Goal: Information Seeking & Learning: Learn about a topic

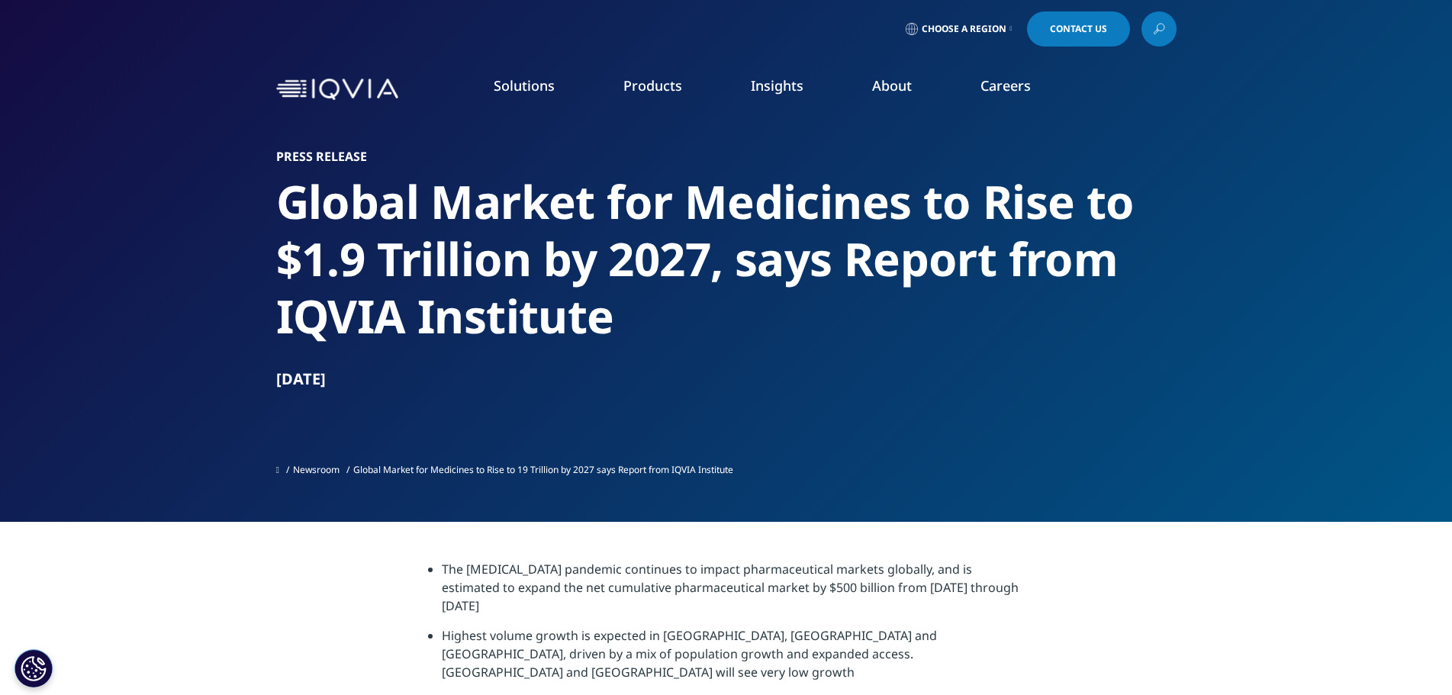
click at [782, 92] on link "Insights" at bounding box center [777, 85] width 53 height 18
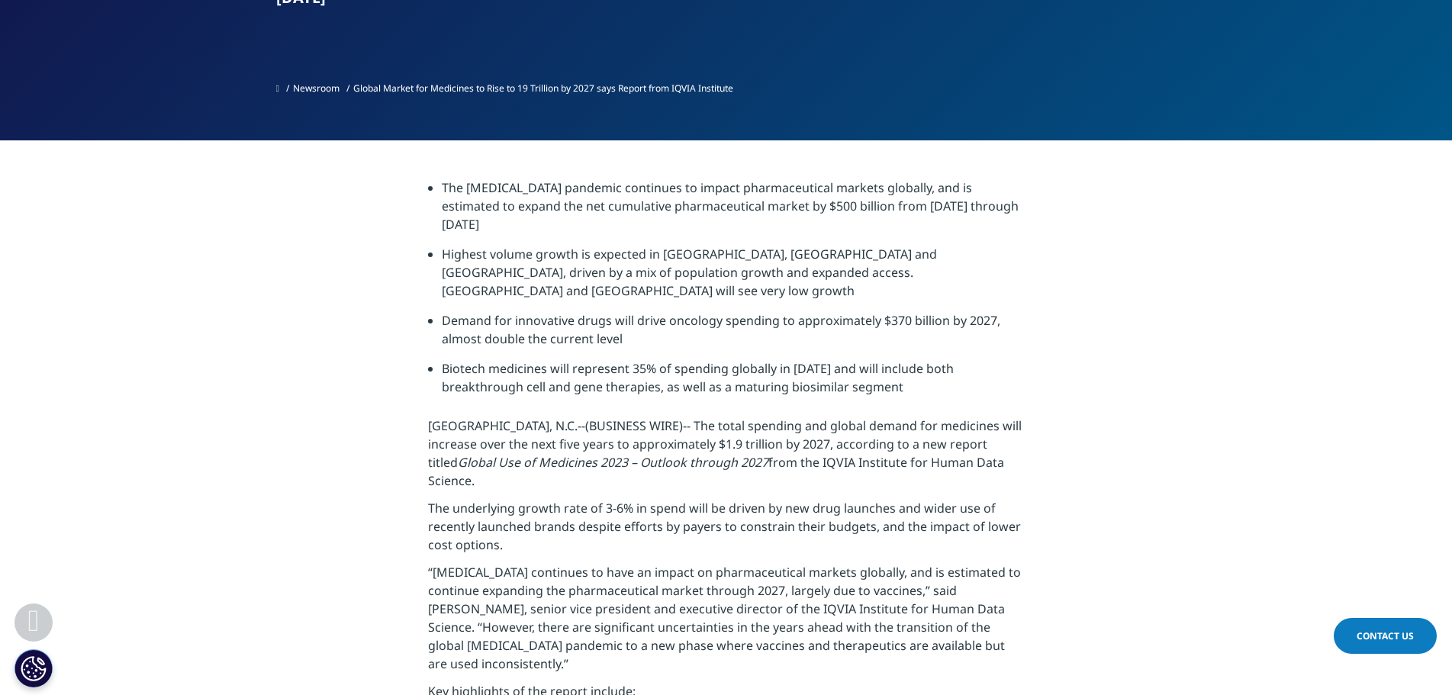
drag, startPoint x: 1207, startPoint y: 414, endPoint x: 1191, endPoint y: 409, distance: 16.7
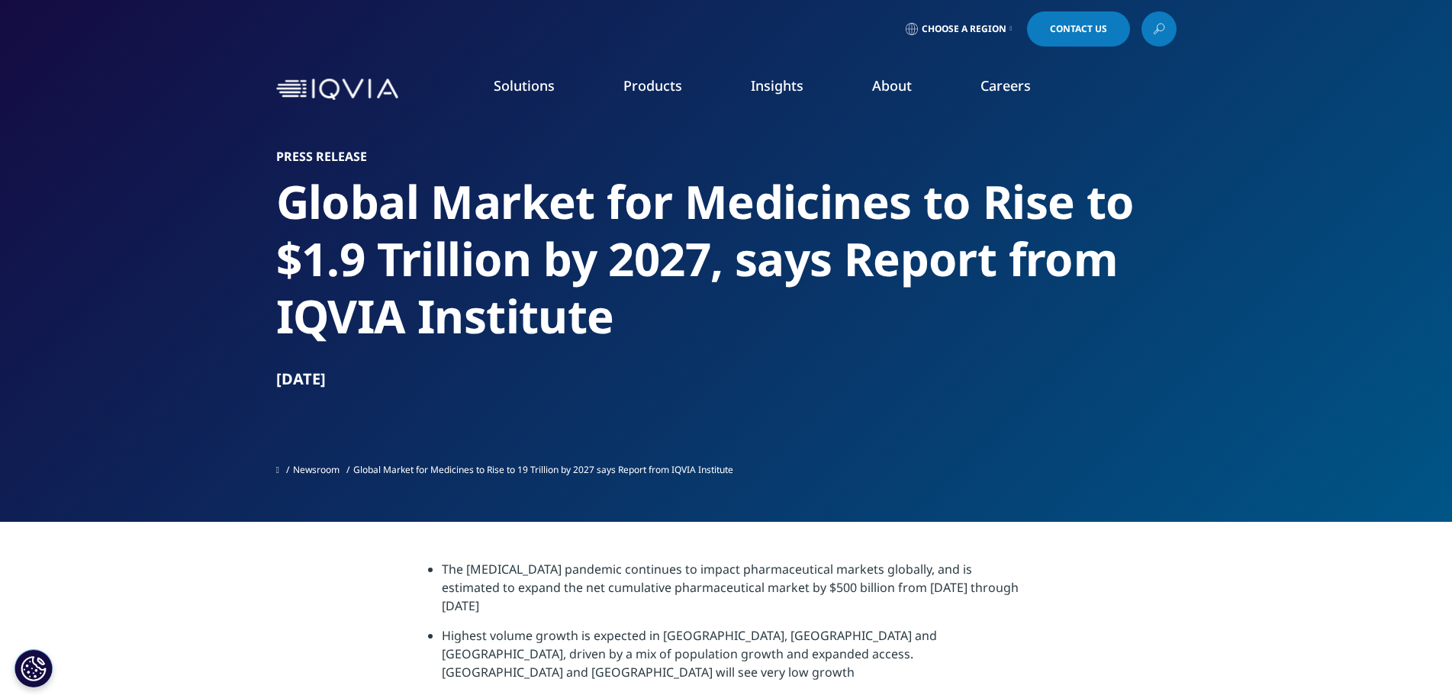
click at [421, 281] on link "SEE LATEST REPORTS" at bounding box center [516, 278] width 301 height 13
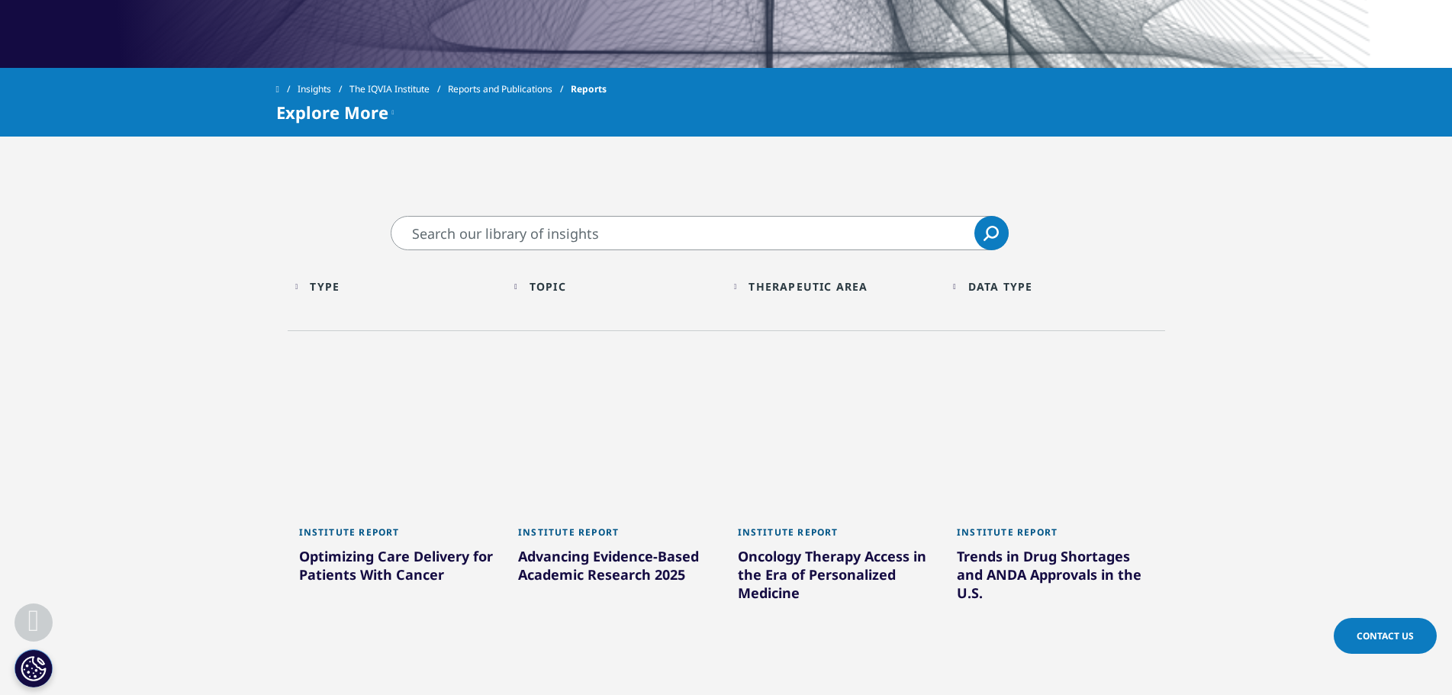
scroll to position [687, 0]
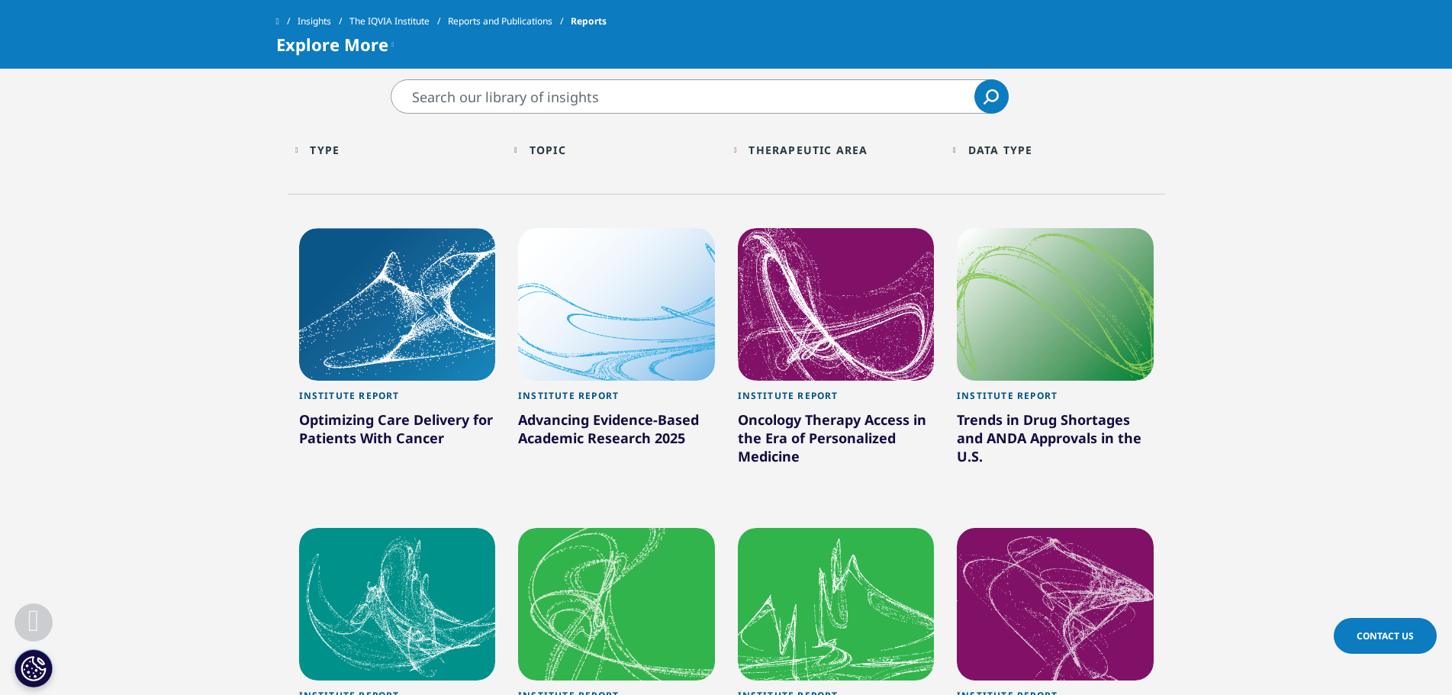
click at [544, 150] on div "Topic" at bounding box center [548, 150] width 37 height 15
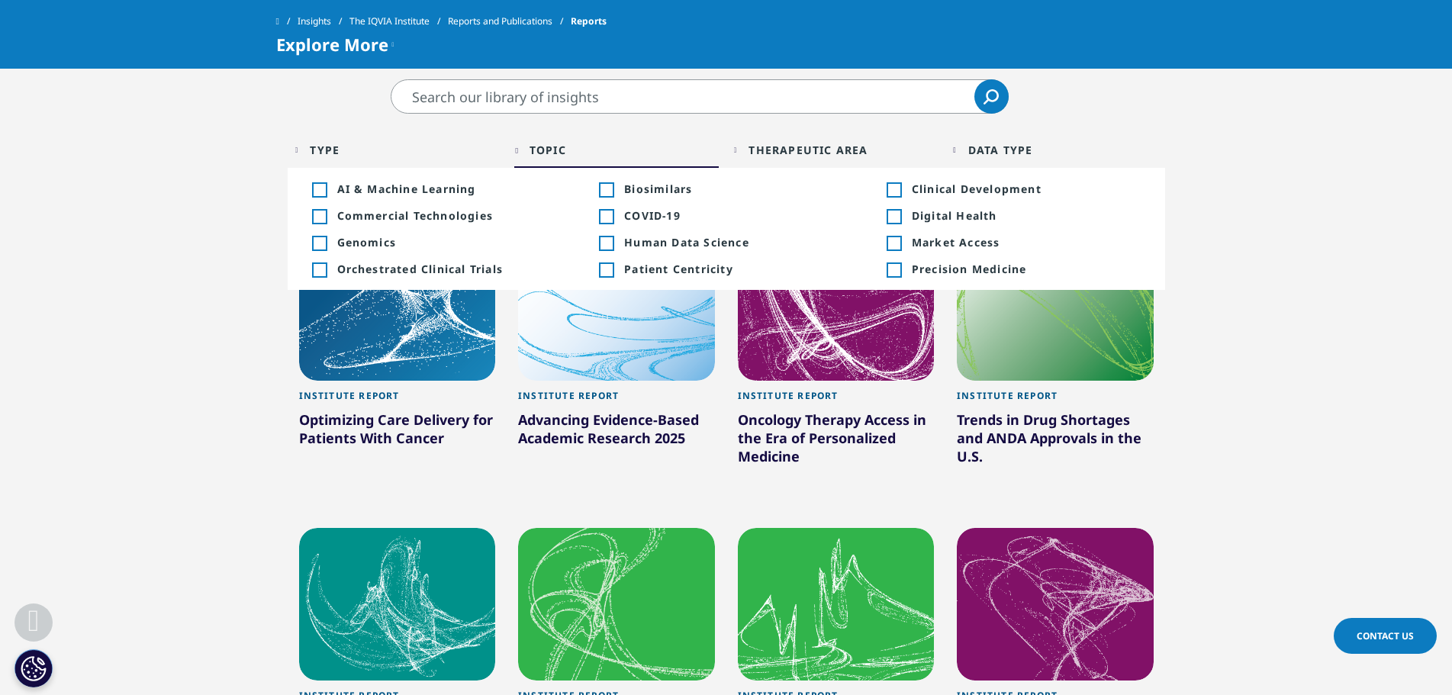
click at [529, 131] on div "Type Loading Clear Or/And Operator Toggle Institute Bibliography 4 Toggle Toggl…" at bounding box center [727, 154] width 878 height 80
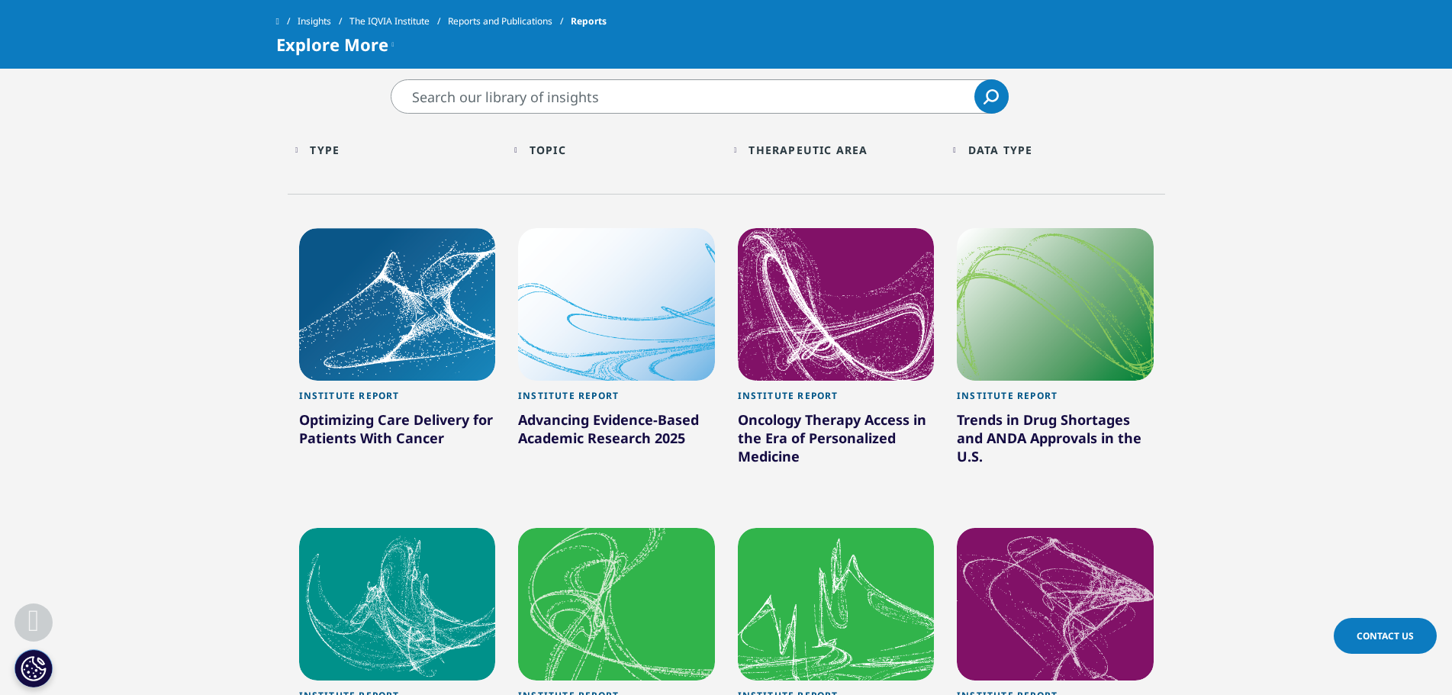
click at [421, 145] on div "Type Loading" at bounding box center [404, 150] width 189 height 15
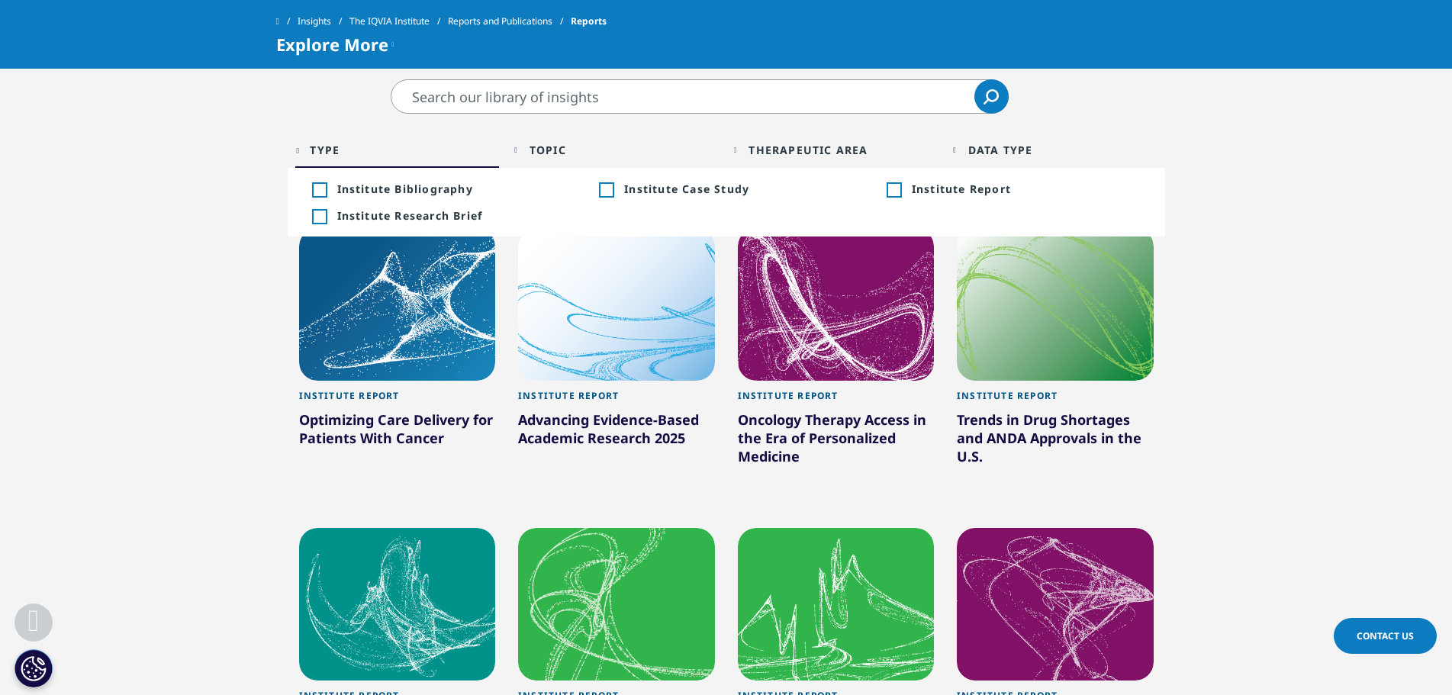
click at [1330, 320] on section "Clear Search Loading Type Loading Clear Or/And Operator Toggle Institute Biblio…" at bounding box center [726, 648] width 1452 height 1138
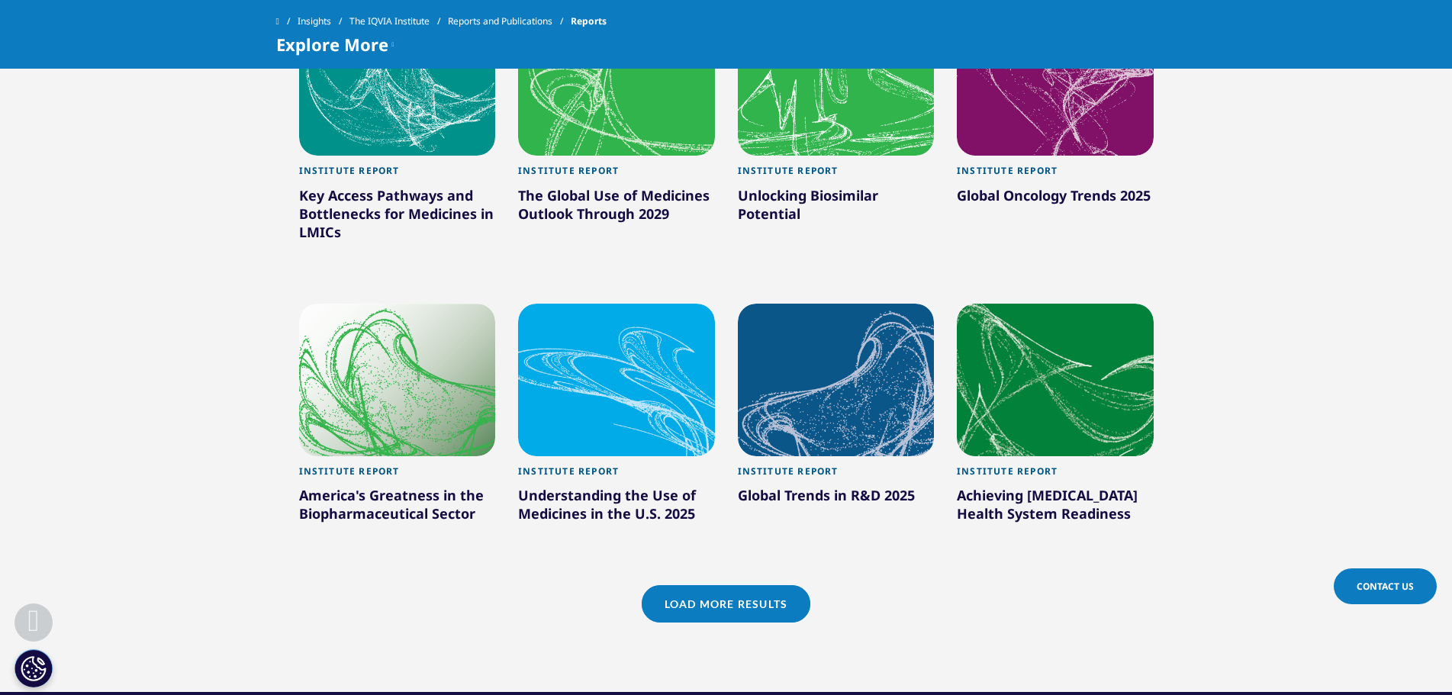
scroll to position [1297, 0]
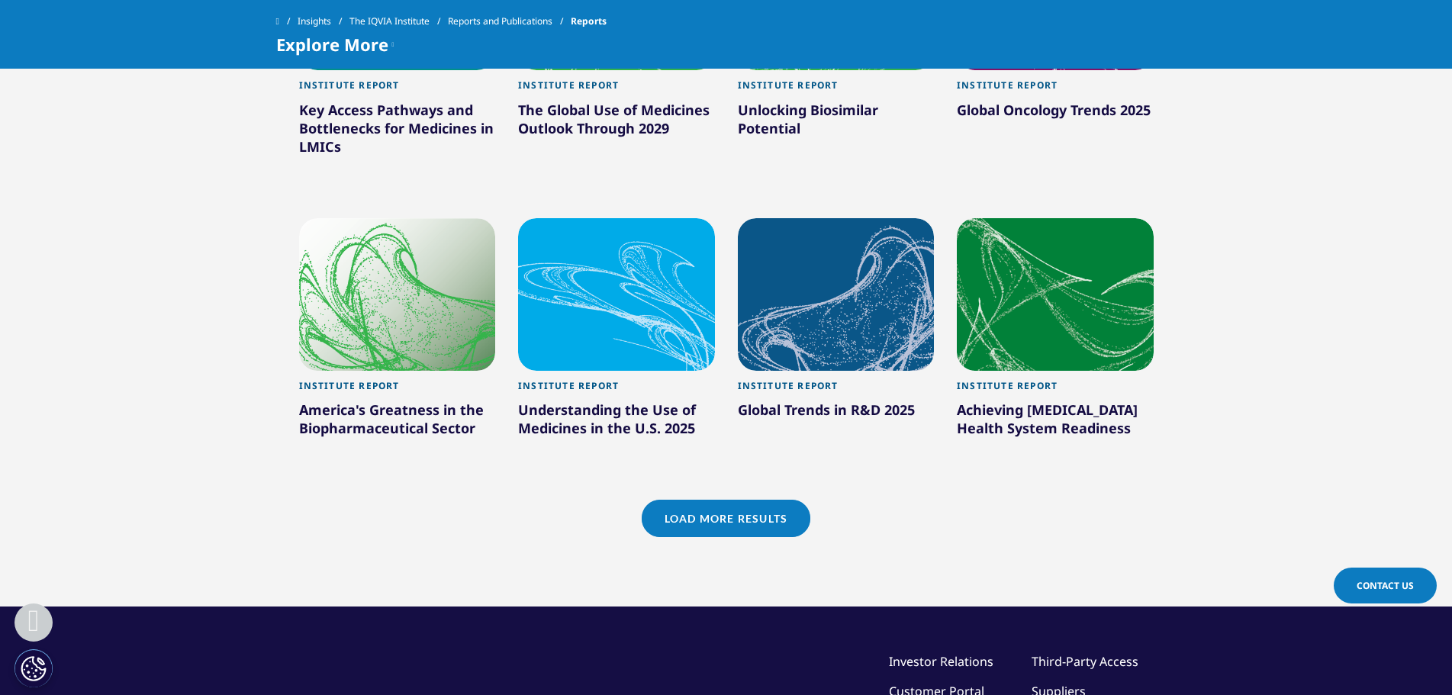
click at [743, 517] on link "Load More Results" at bounding box center [726, 518] width 169 height 37
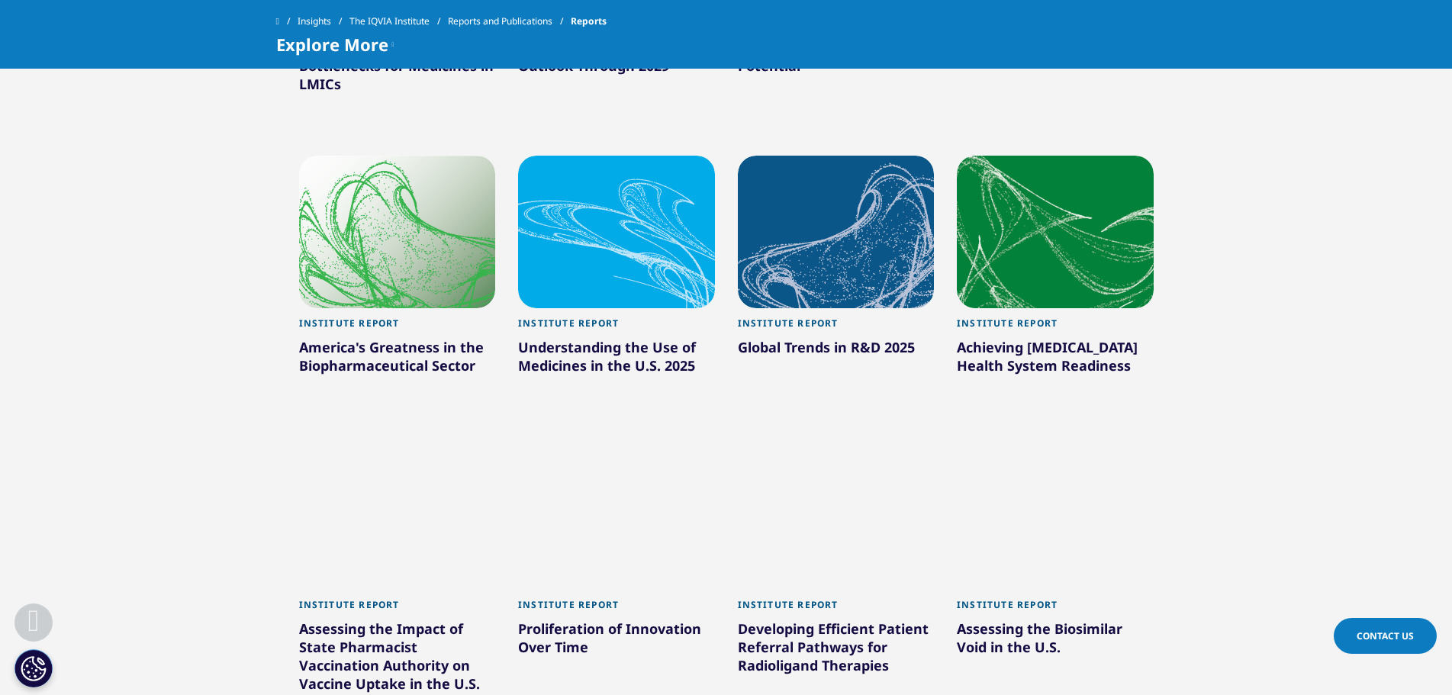
scroll to position [1450, 0]
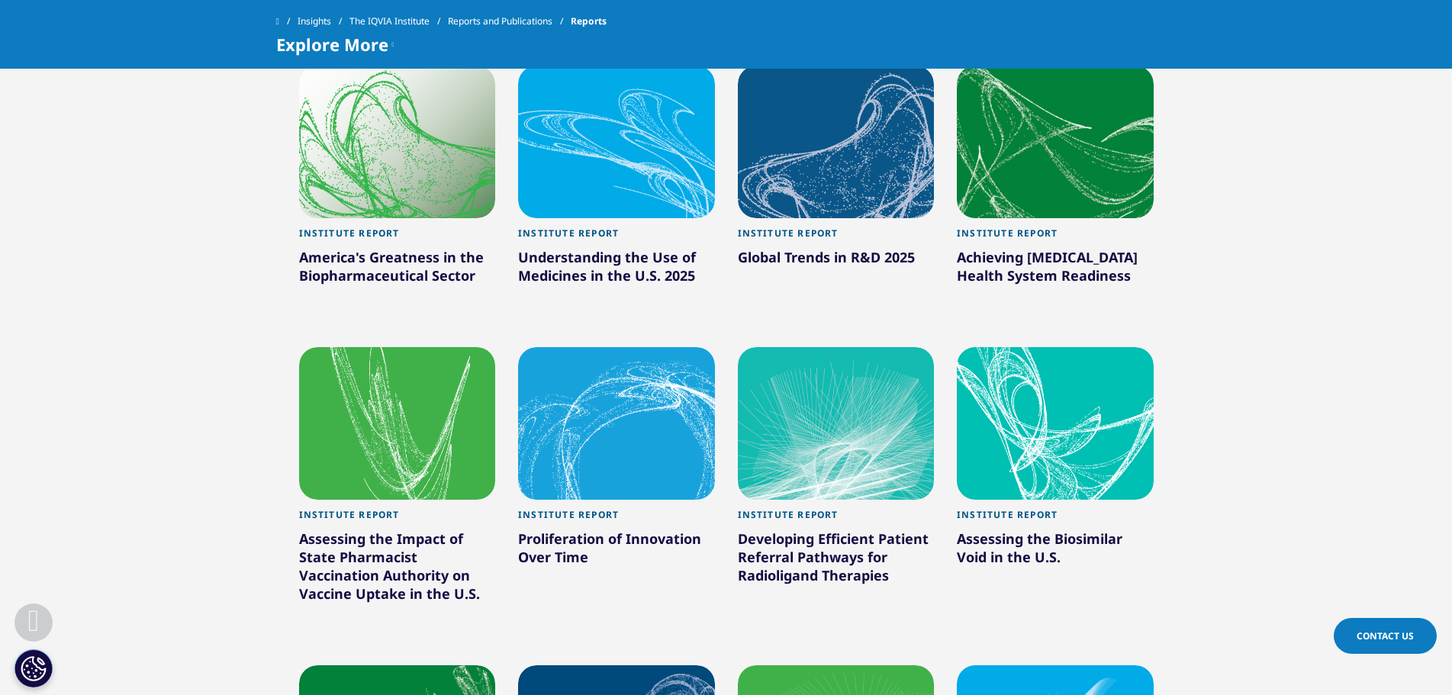
click at [802, 259] on div "Global Trends in R&D 2025" at bounding box center [836, 260] width 197 height 24
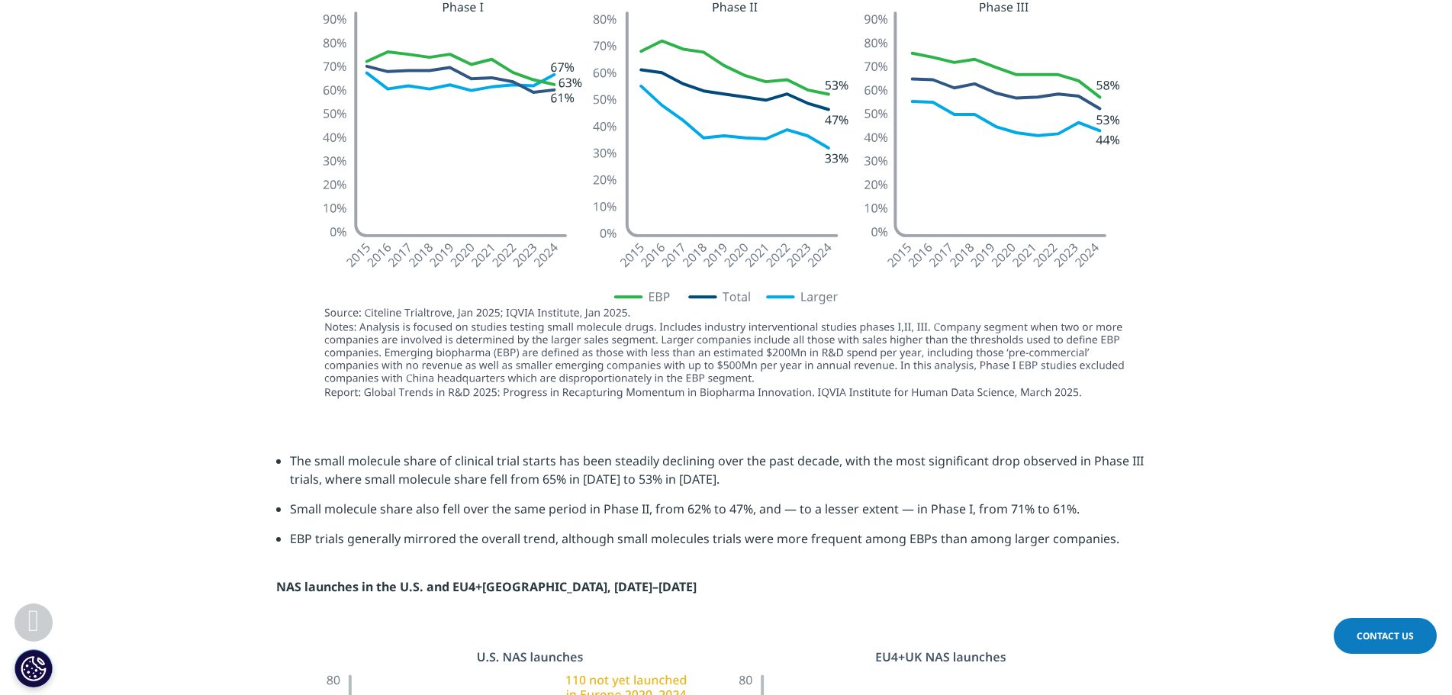
scroll to position [2595, 0]
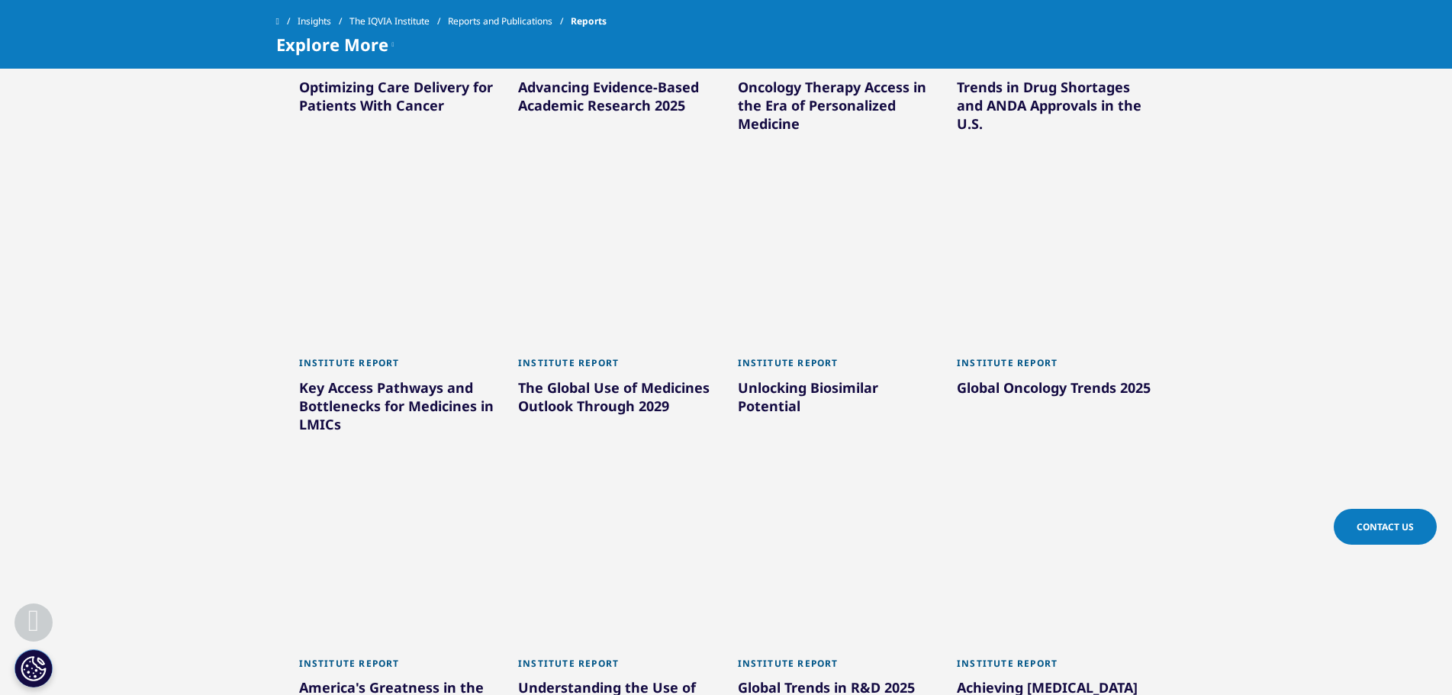
scroll to position [1450, 0]
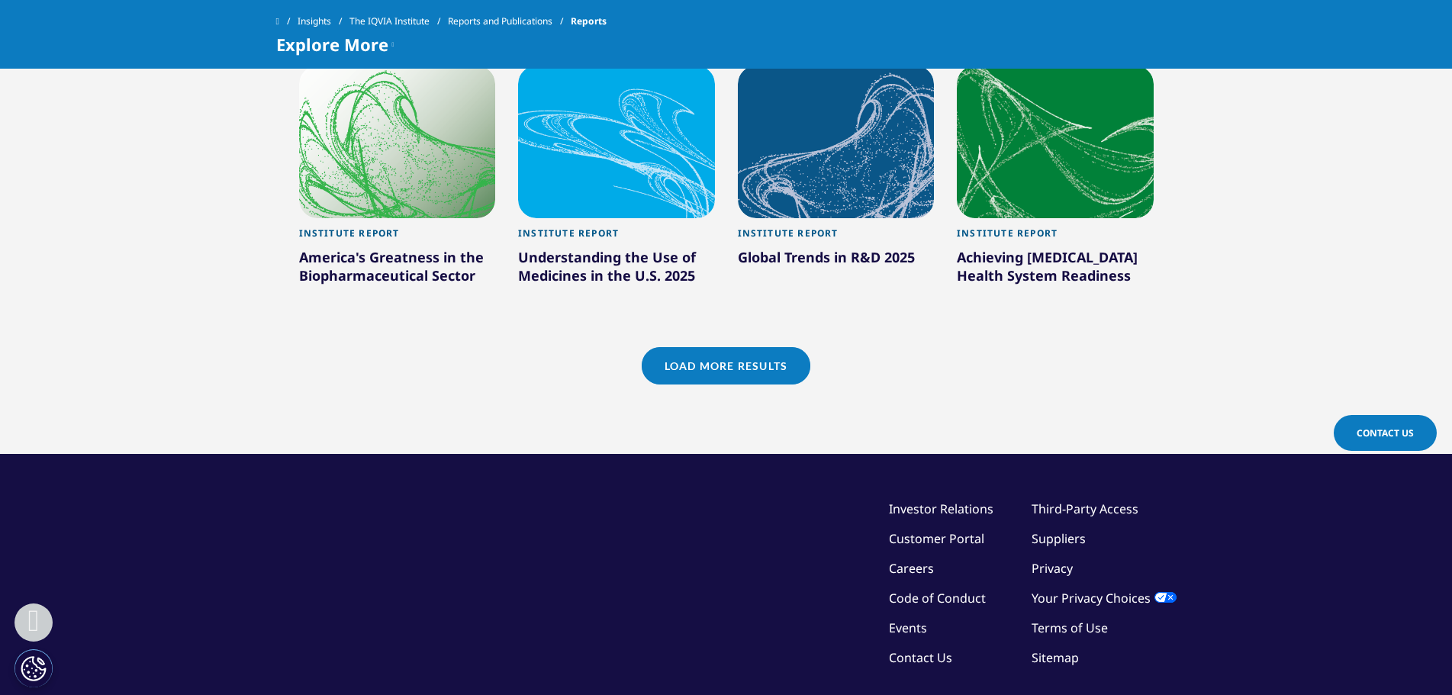
click at [669, 379] on link "Load More Results" at bounding box center [726, 365] width 169 height 37
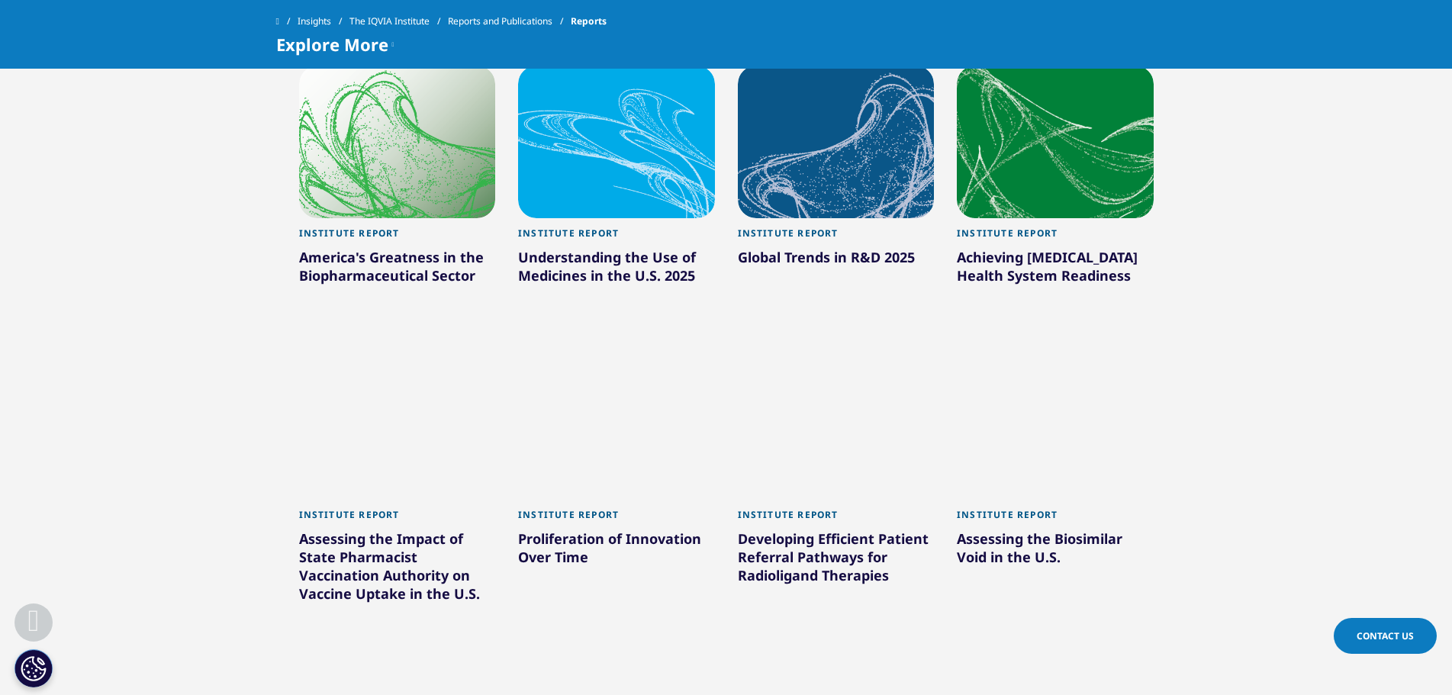
scroll to position [2137, 0]
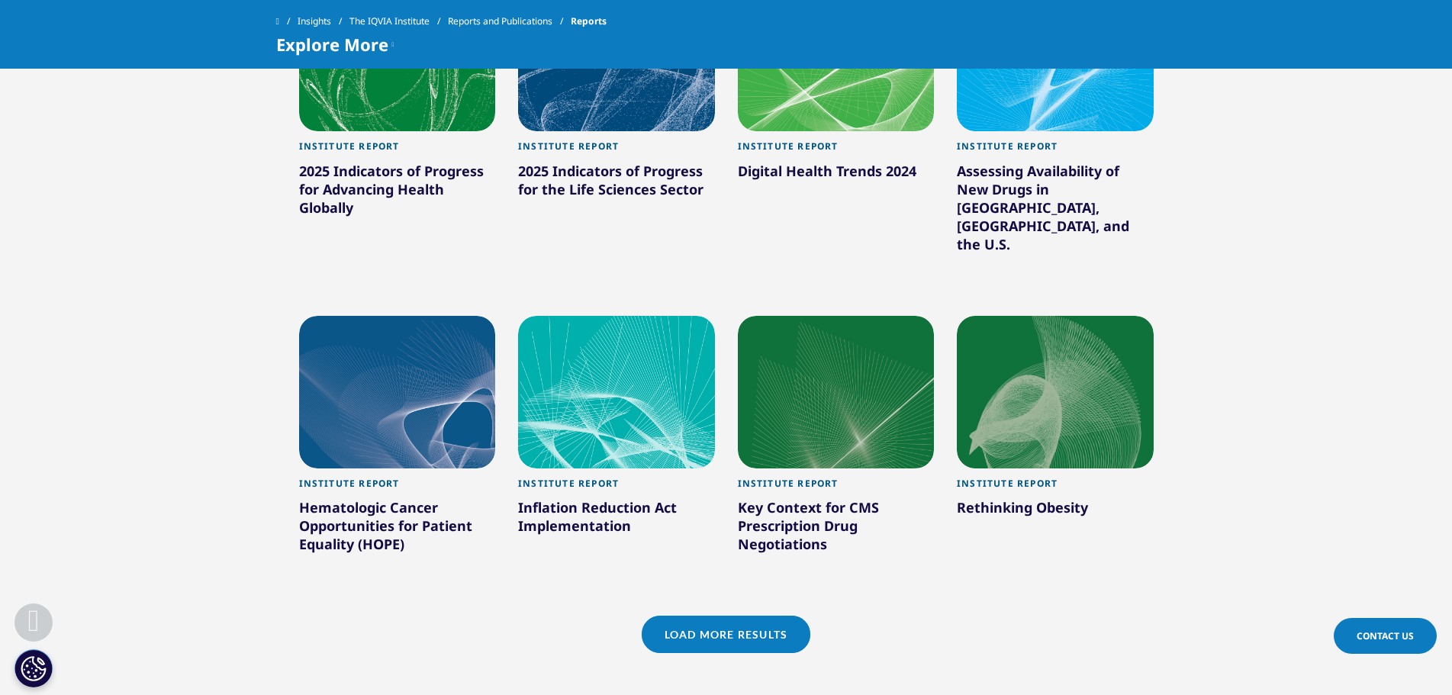
click at [730, 616] on link "Load More Results" at bounding box center [726, 634] width 169 height 37
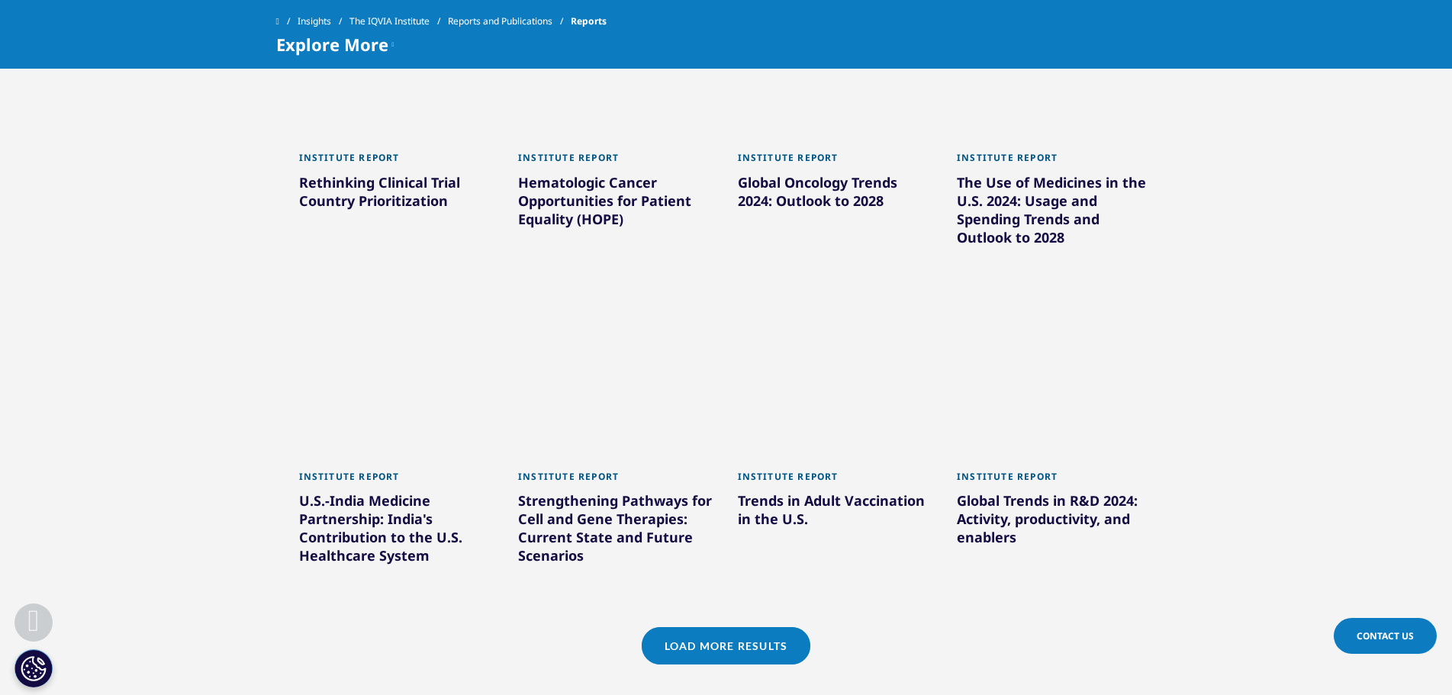
scroll to position [3129, 0]
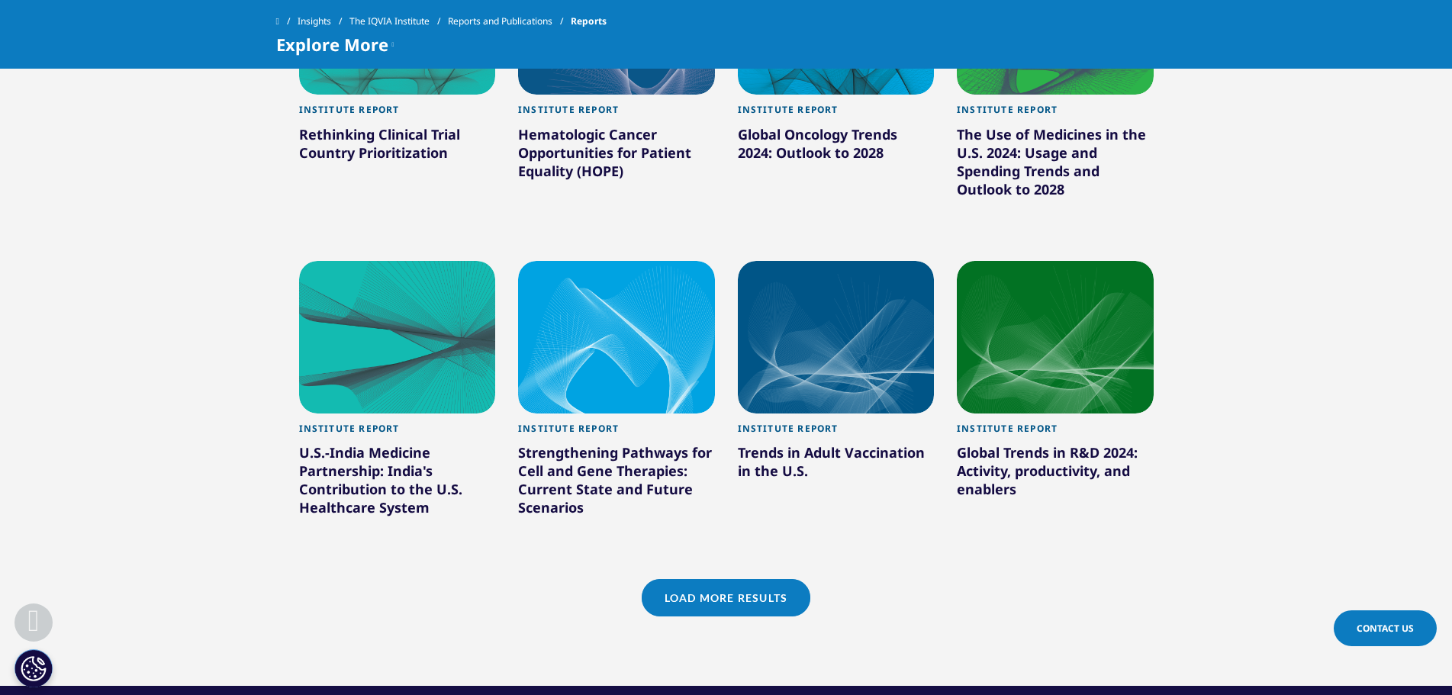
click at [760, 579] on link "Load More Results" at bounding box center [726, 597] width 169 height 37
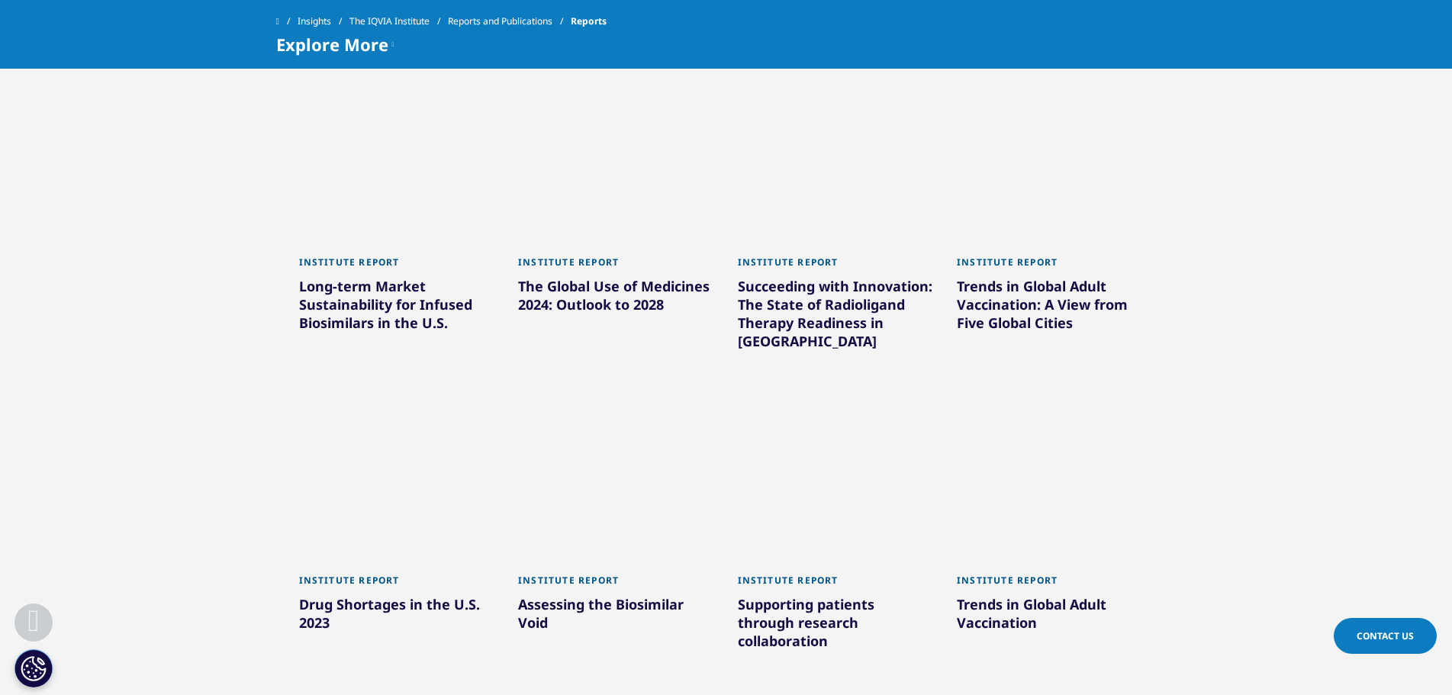
scroll to position [3587, 0]
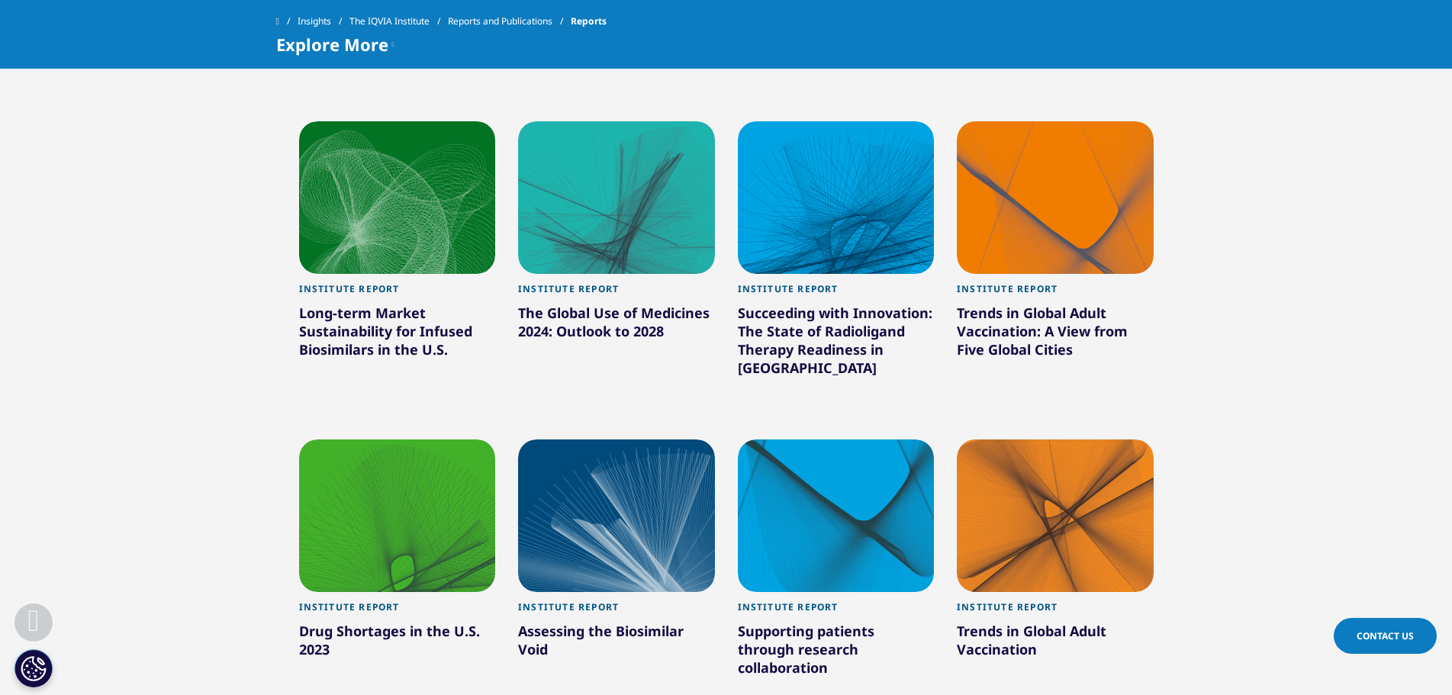
click at [595, 304] on div "The Global Use of Medicines 2024: Outlook to 2028" at bounding box center [616, 325] width 197 height 43
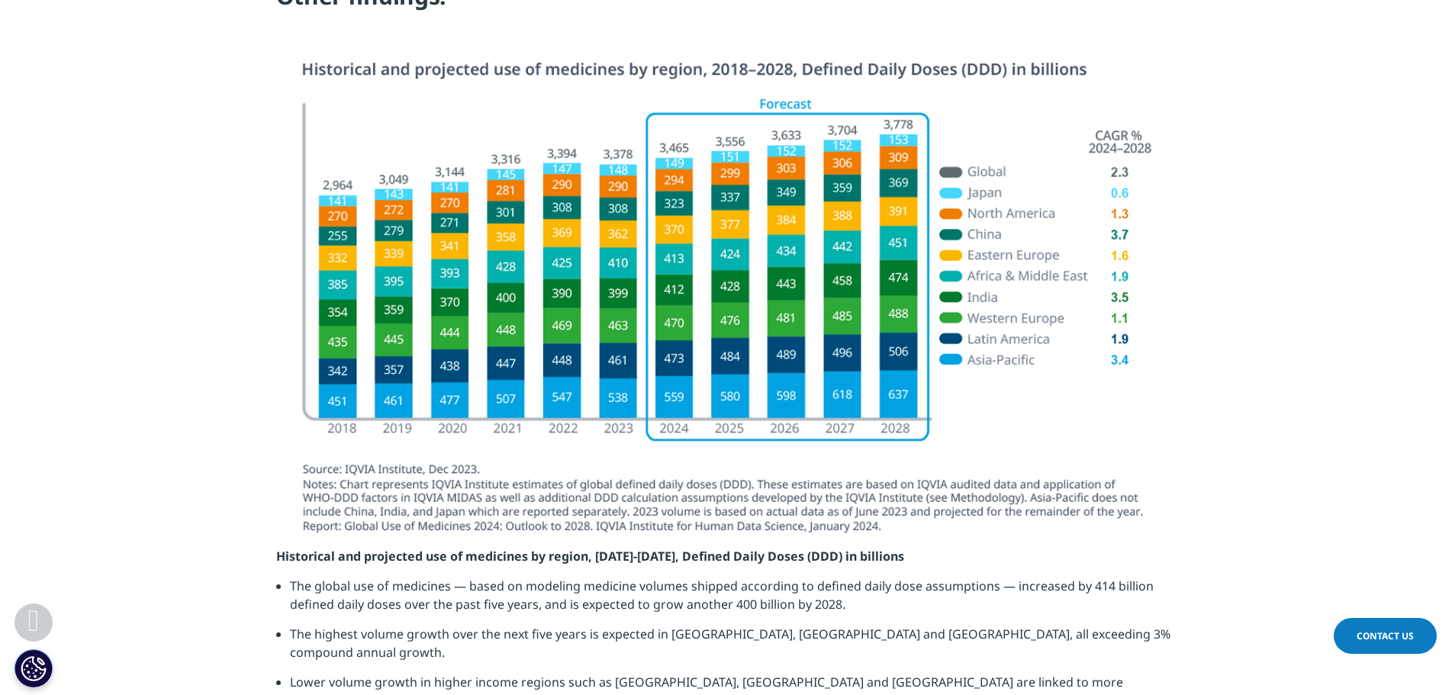
scroll to position [1908, 0]
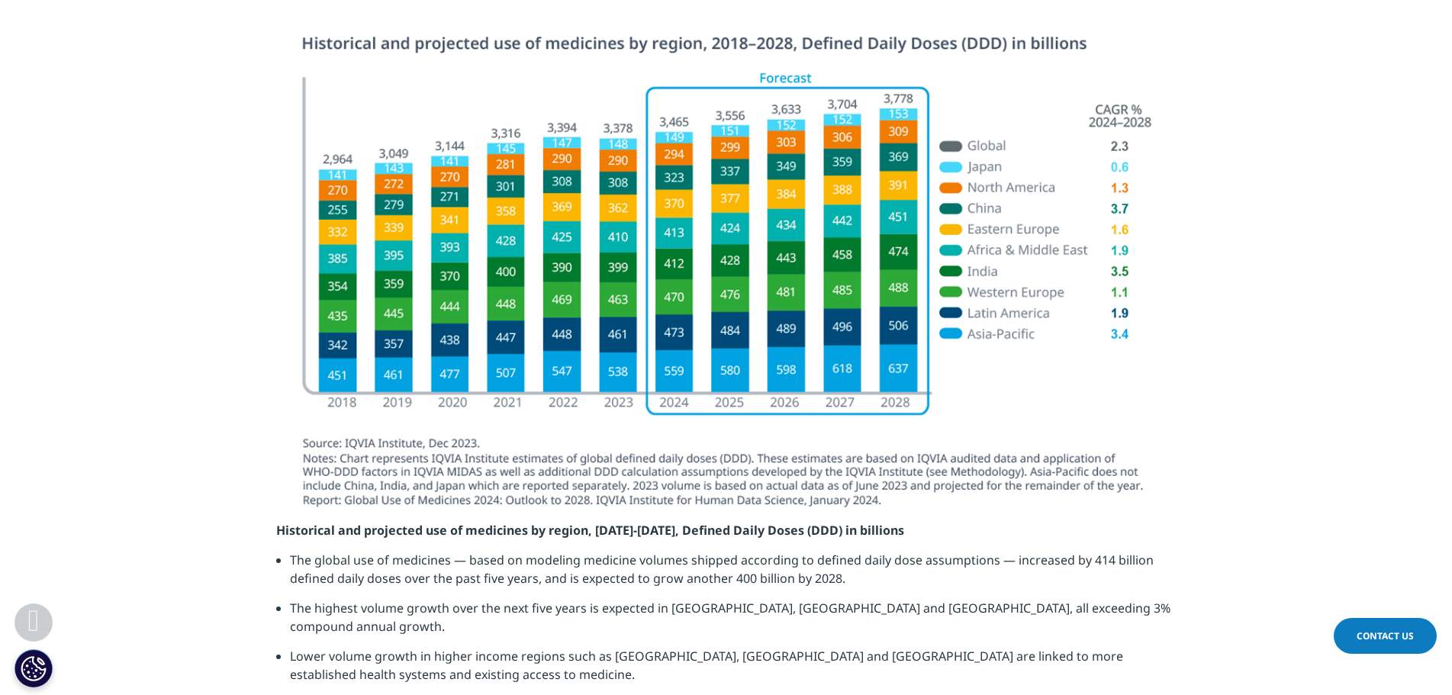
drag, startPoint x: 896, startPoint y: 227, endPoint x: 1300, endPoint y: 288, distance: 408.2
click at [1303, 288] on section at bounding box center [726, 278] width 1452 height 486
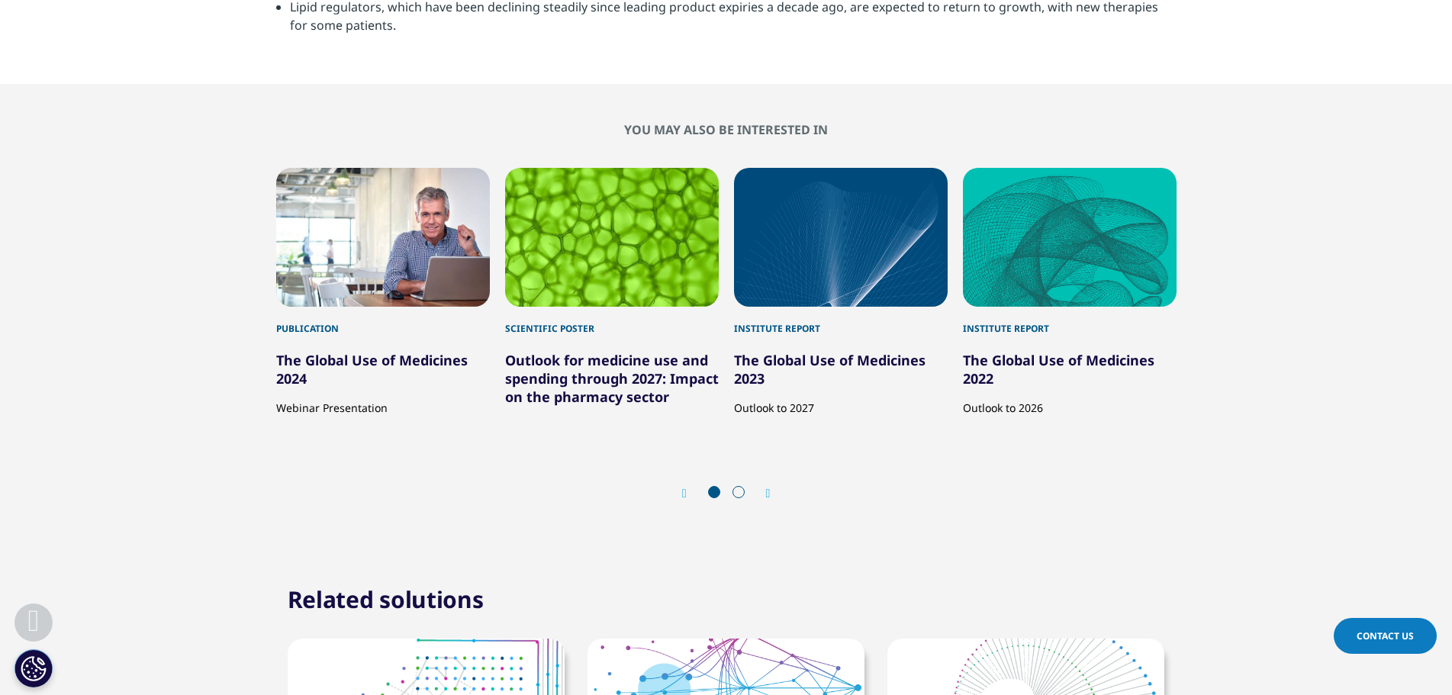
scroll to position [5419, 0]
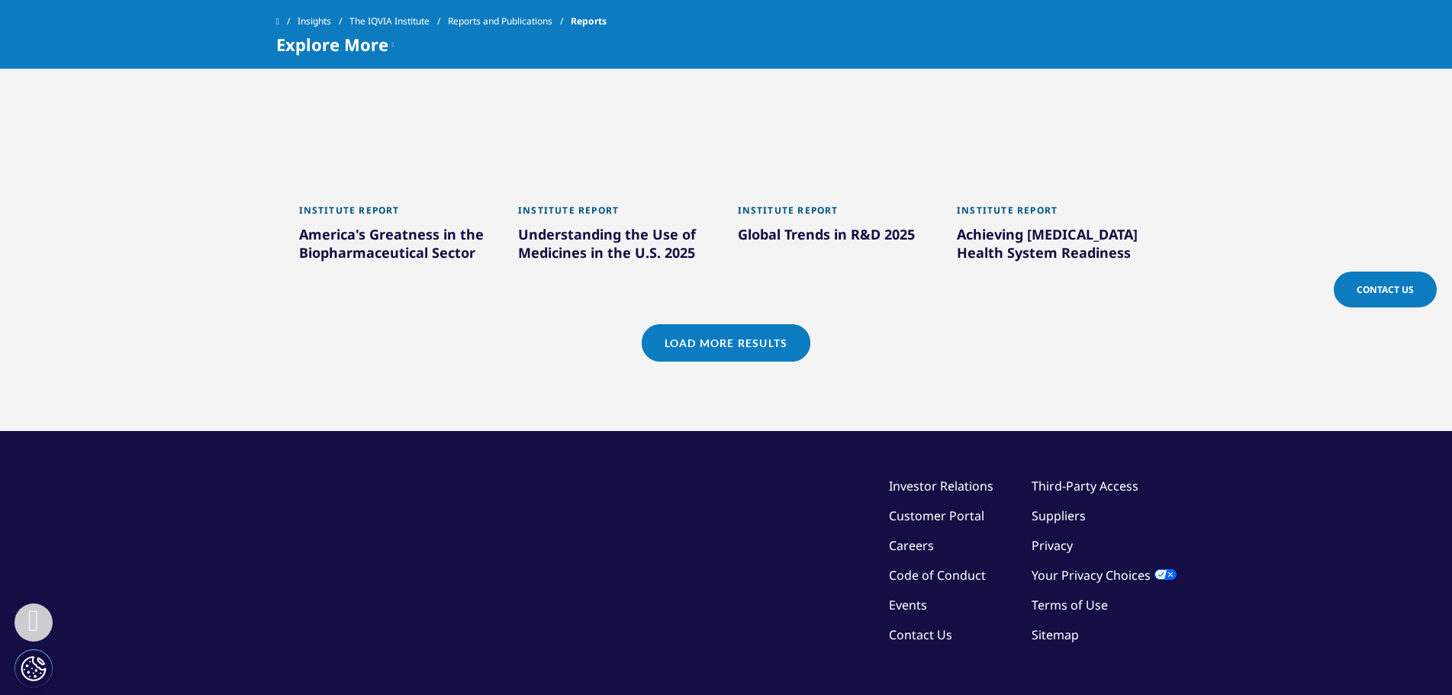
scroll to position [1600, 0]
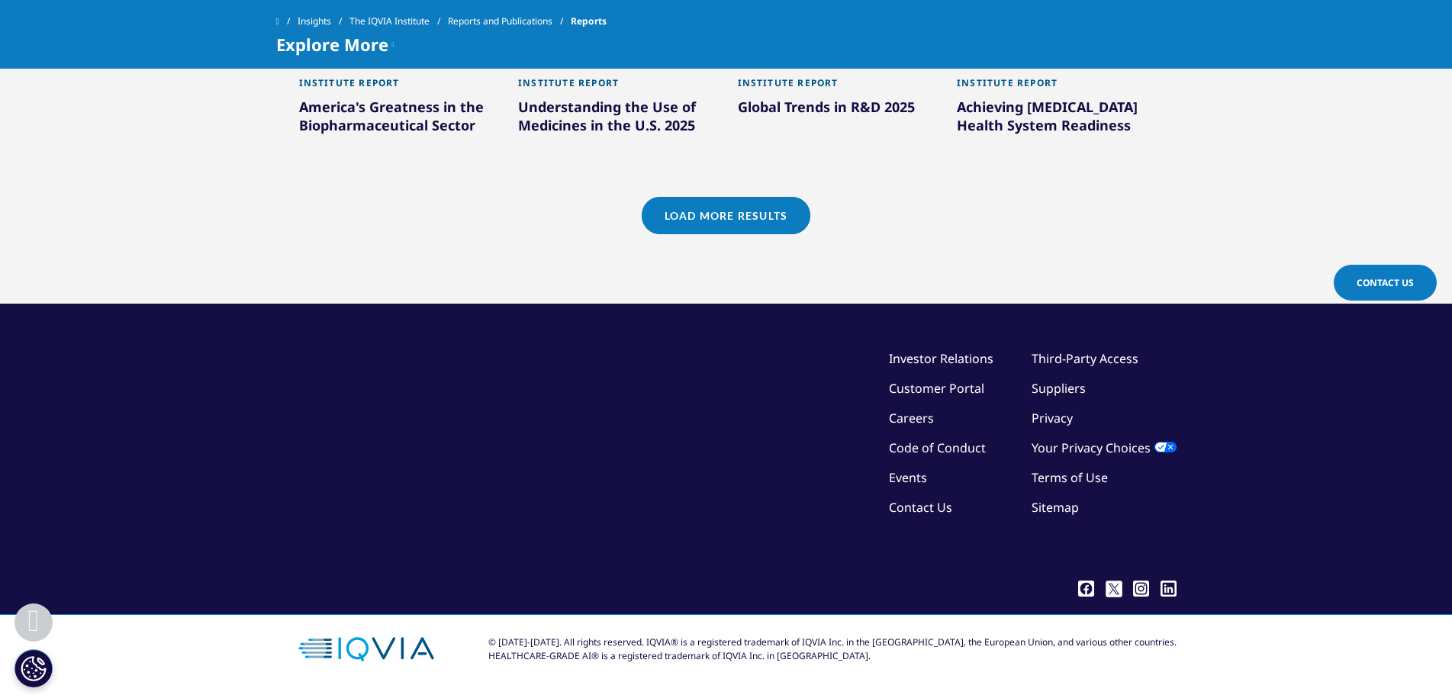
click at [711, 215] on link "Load More Results" at bounding box center [726, 215] width 169 height 37
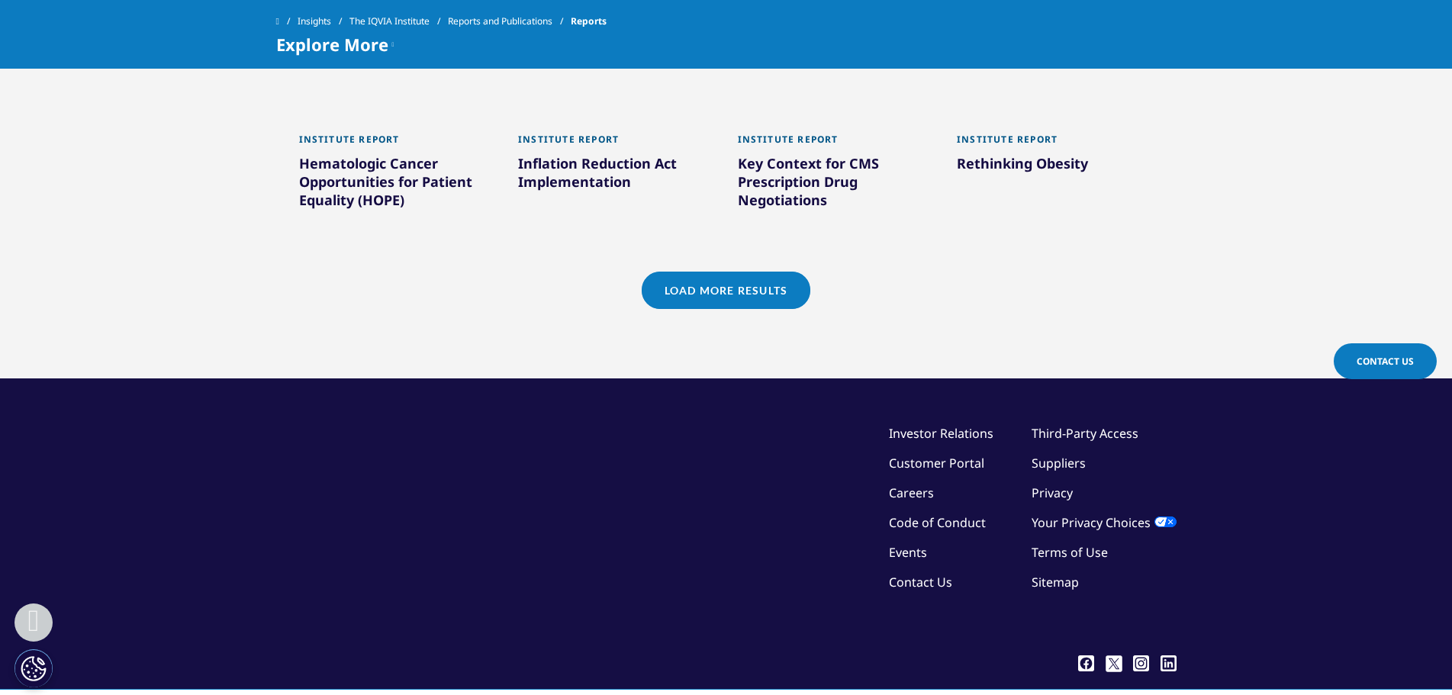
scroll to position [2519, 0]
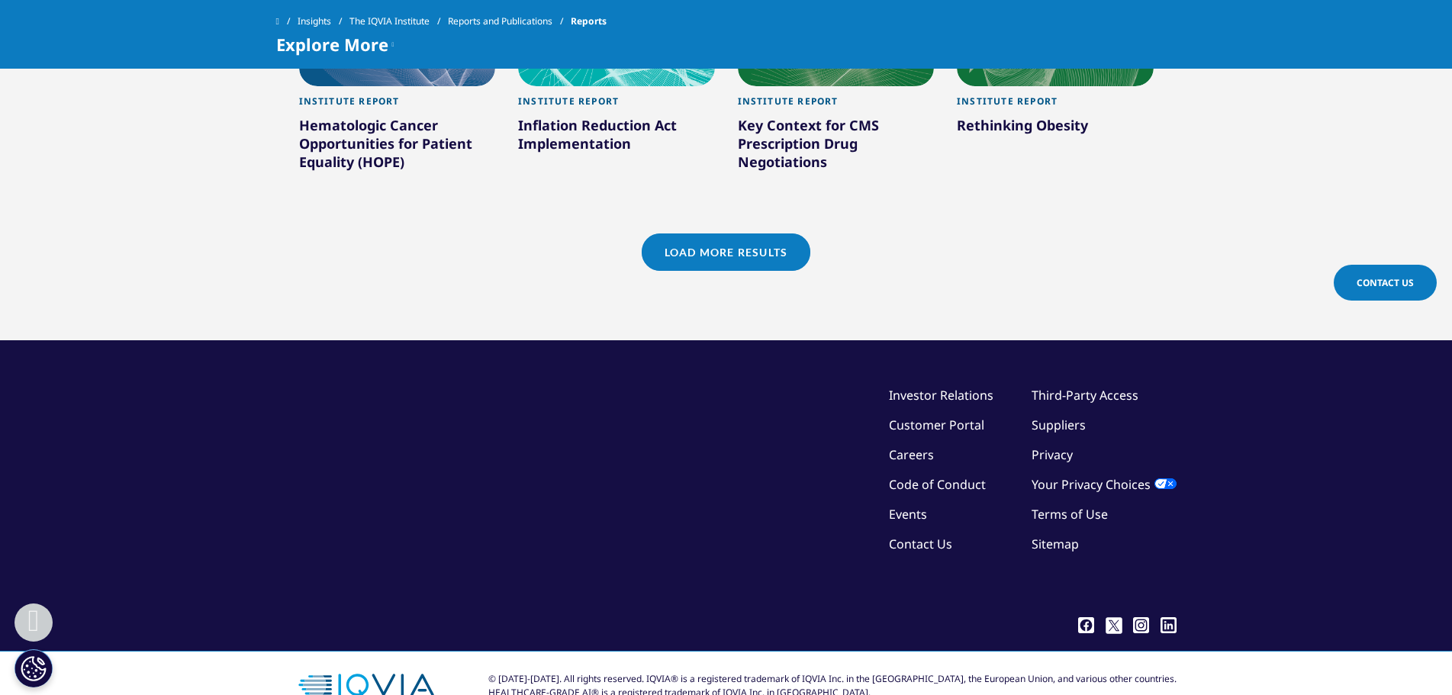
click at [773, 234] on link "Load More Results" at bounding box center [726, 252] width 169 height 37
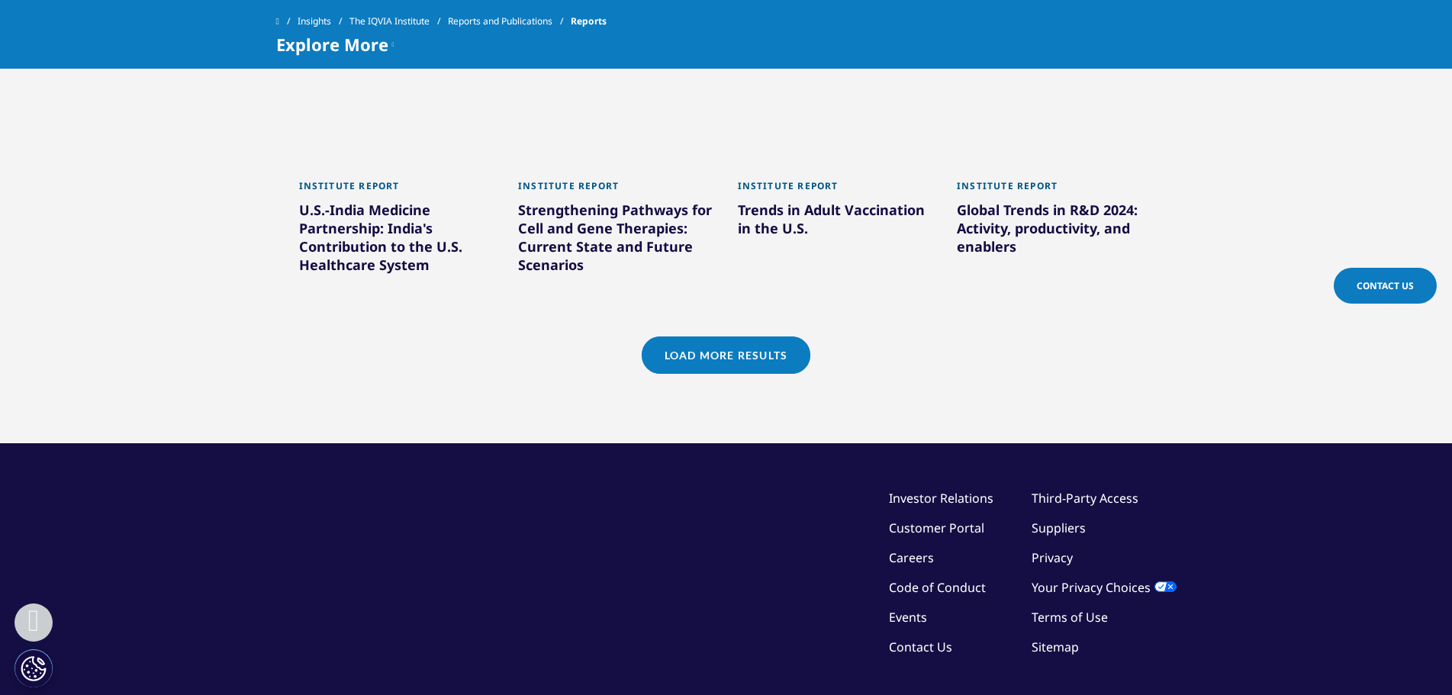
scroll to position [3475, 0]
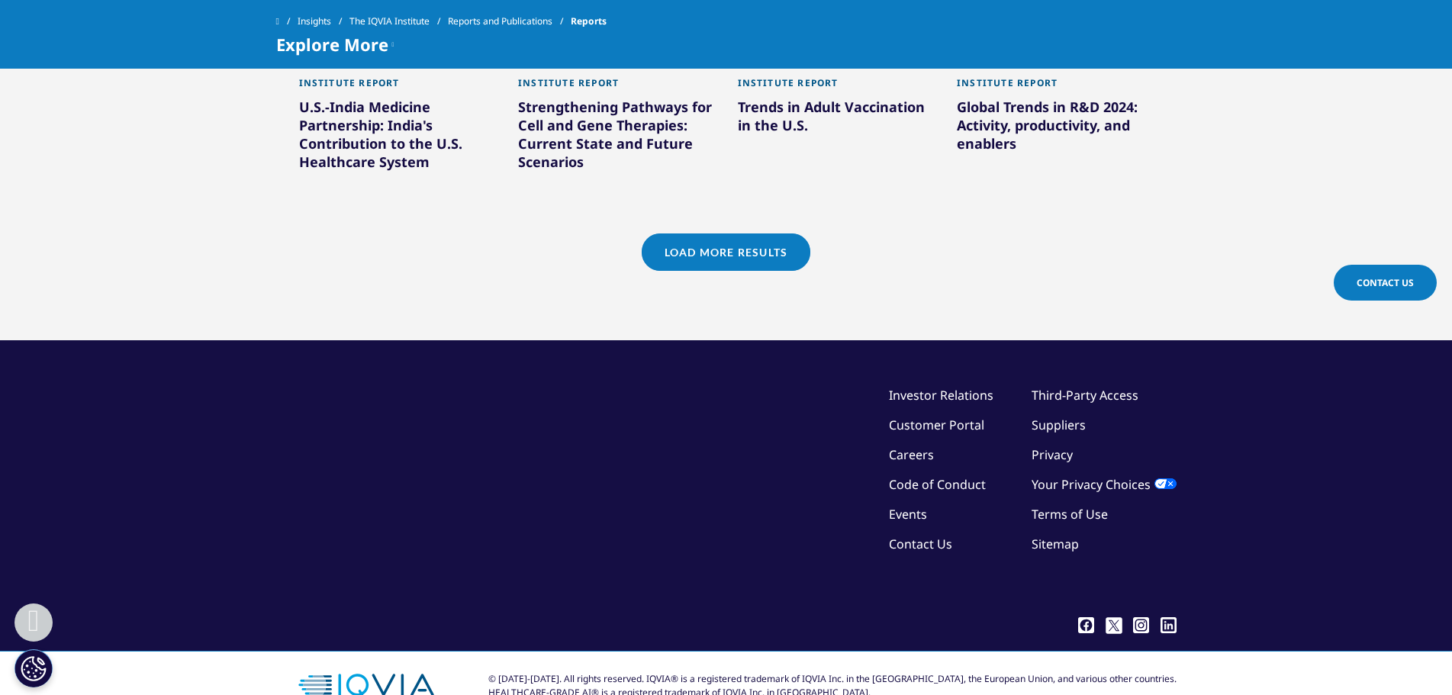
click at [762, 234] on link "Load More Results" at bounding box center [726, 252] width 169 height 37
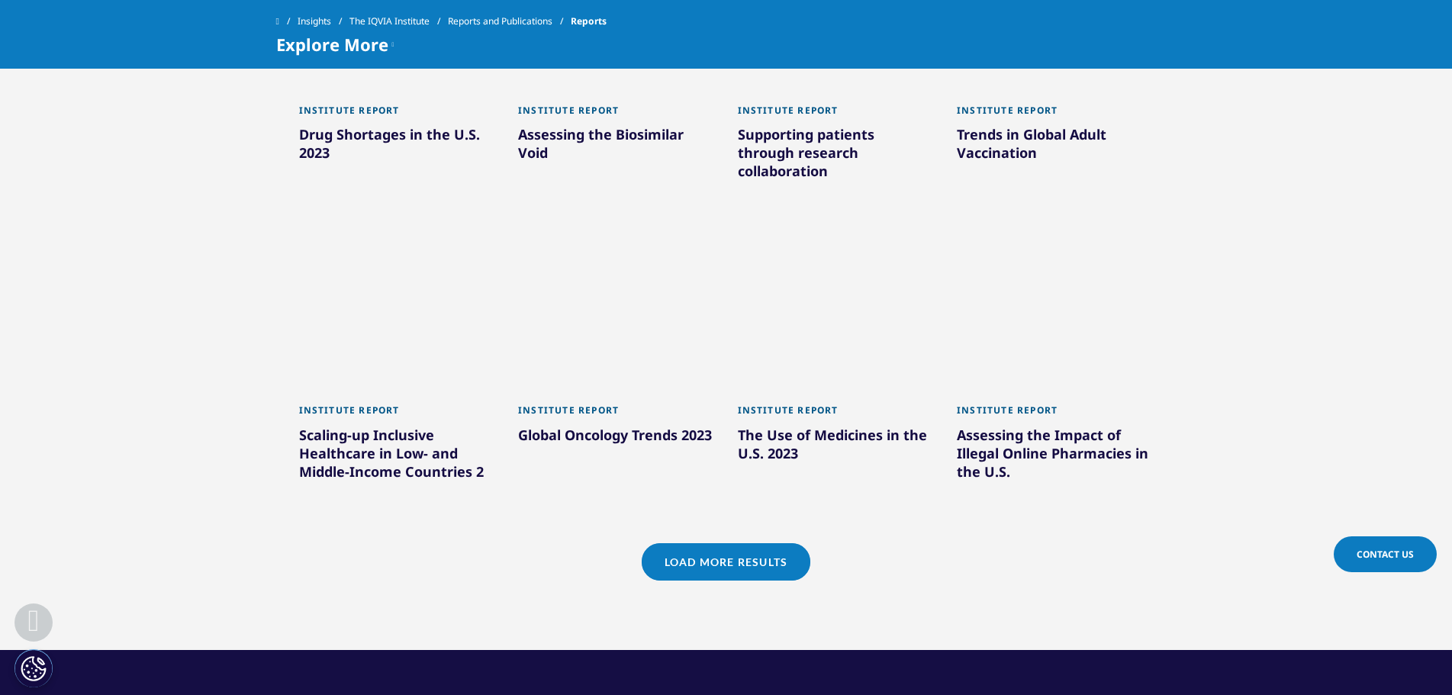
scroll to position [4086, 0]
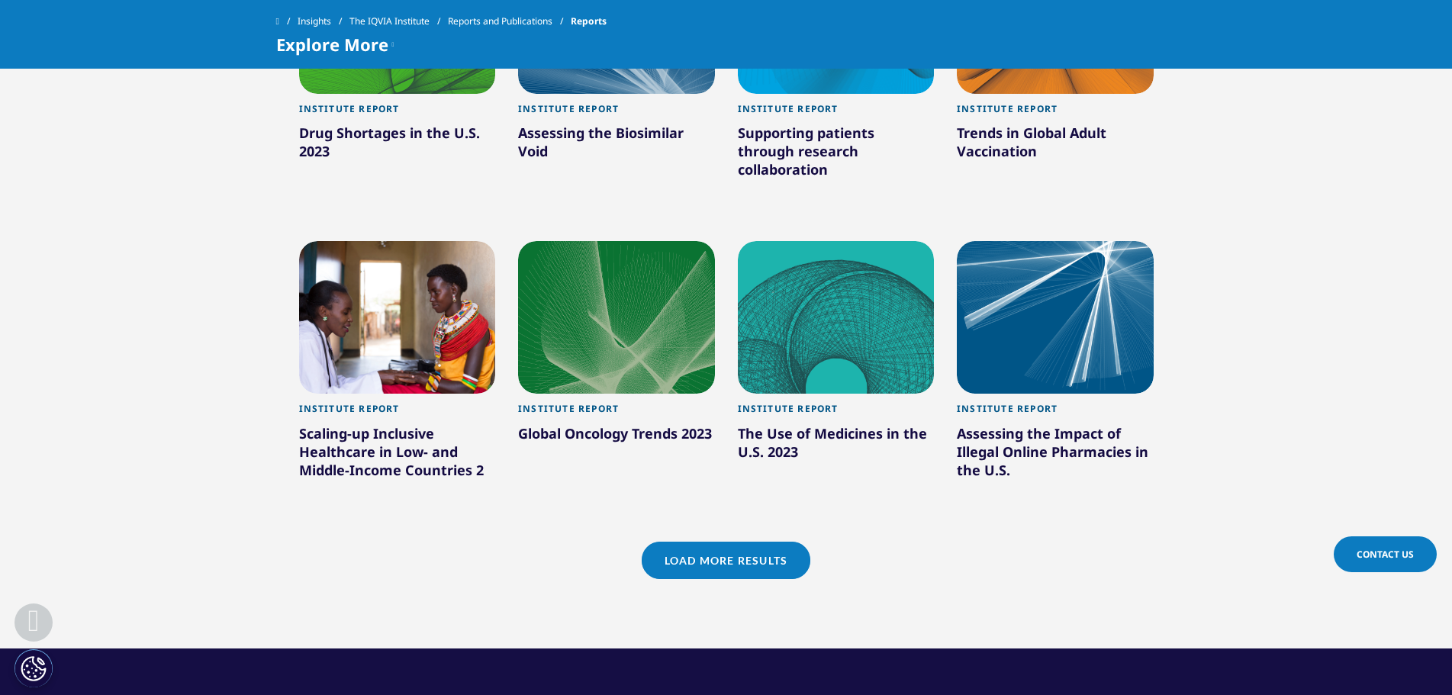
click at [789, 542] on link "Load More Results" at bounding box center [726, 560] width 169 height 37
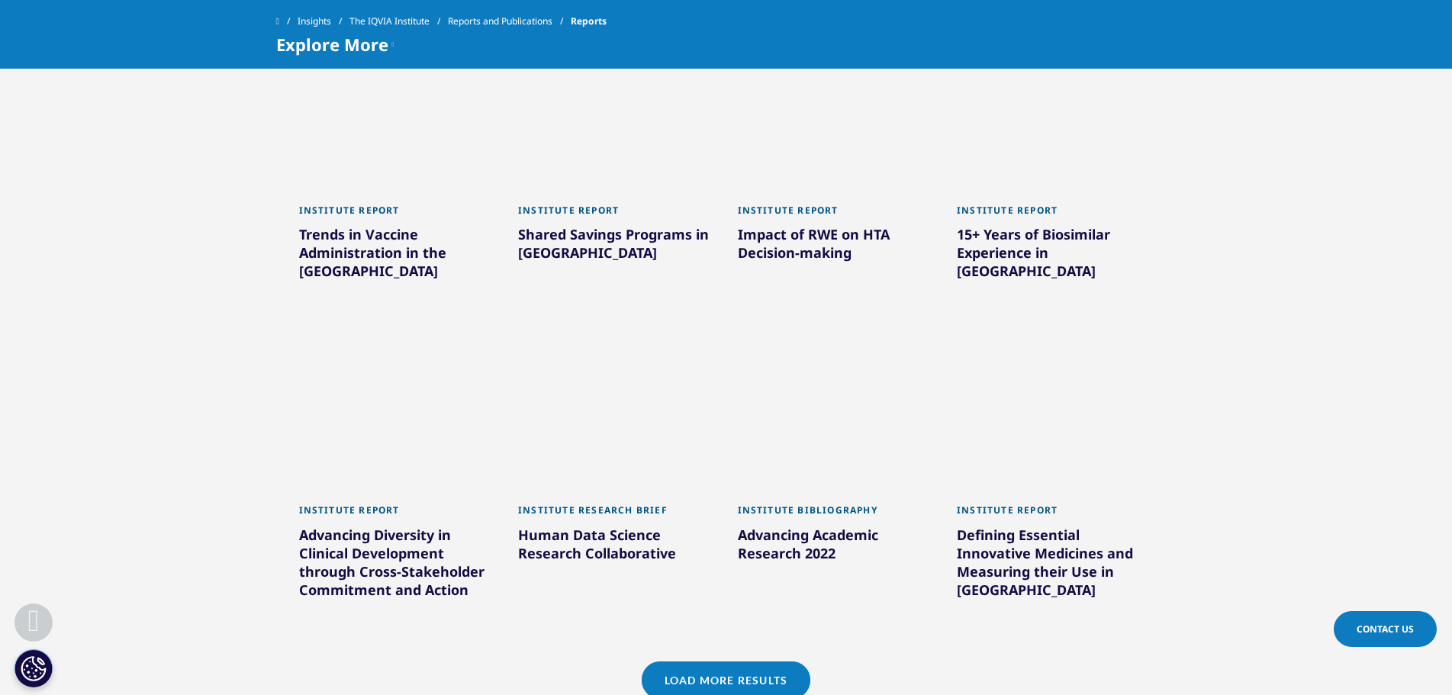
scroll to position [4925, 0]
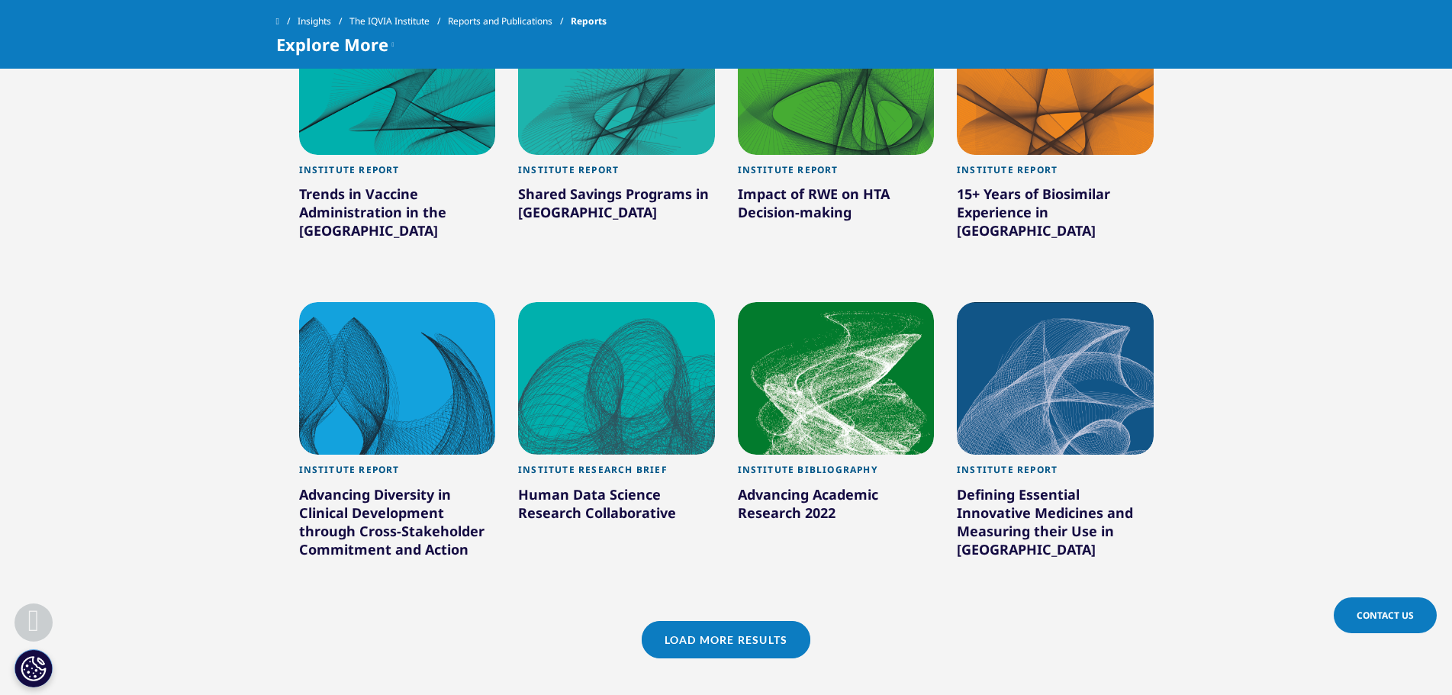
click at [761, 621] on link "Load More Results" at bounding box center [726, 639] width 169 height 37
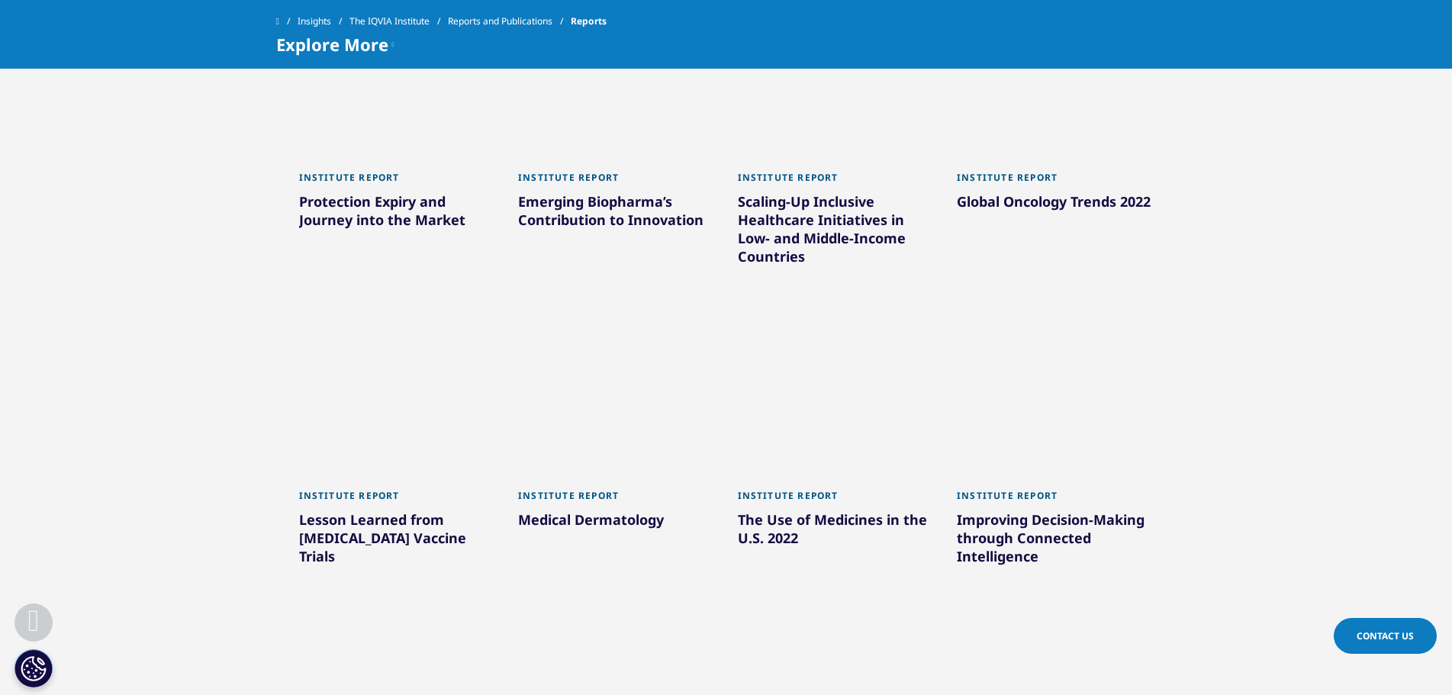
scroll to position [5459, 0]
